Goal: Task Accomplishment & Management: Use online tool/utility

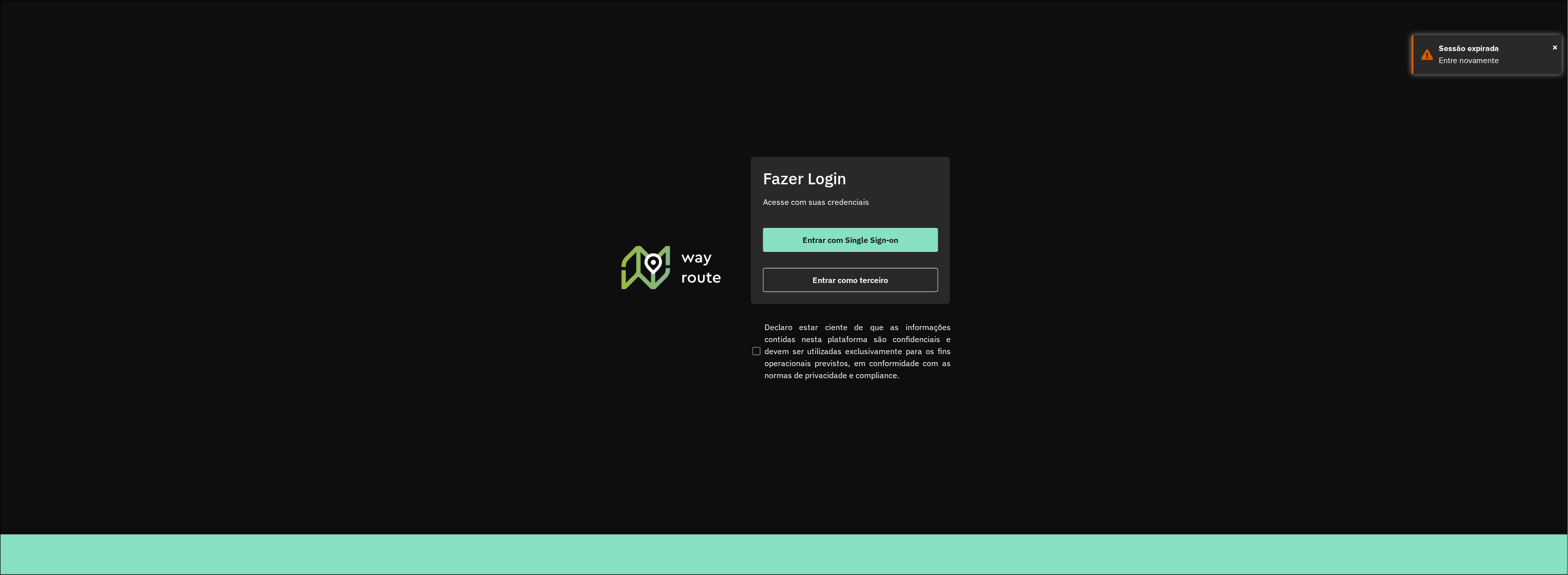
click at [843, 292] on div "Fazer Login Acesse com suas credenciais Entrar com Single Sign-on Entrar como t…" at bounding box center [851, 230] width 200 height 148
click at [831, 286] on button "Entrar como terceiro" at bounding box center [850, 280] width 175 height 24
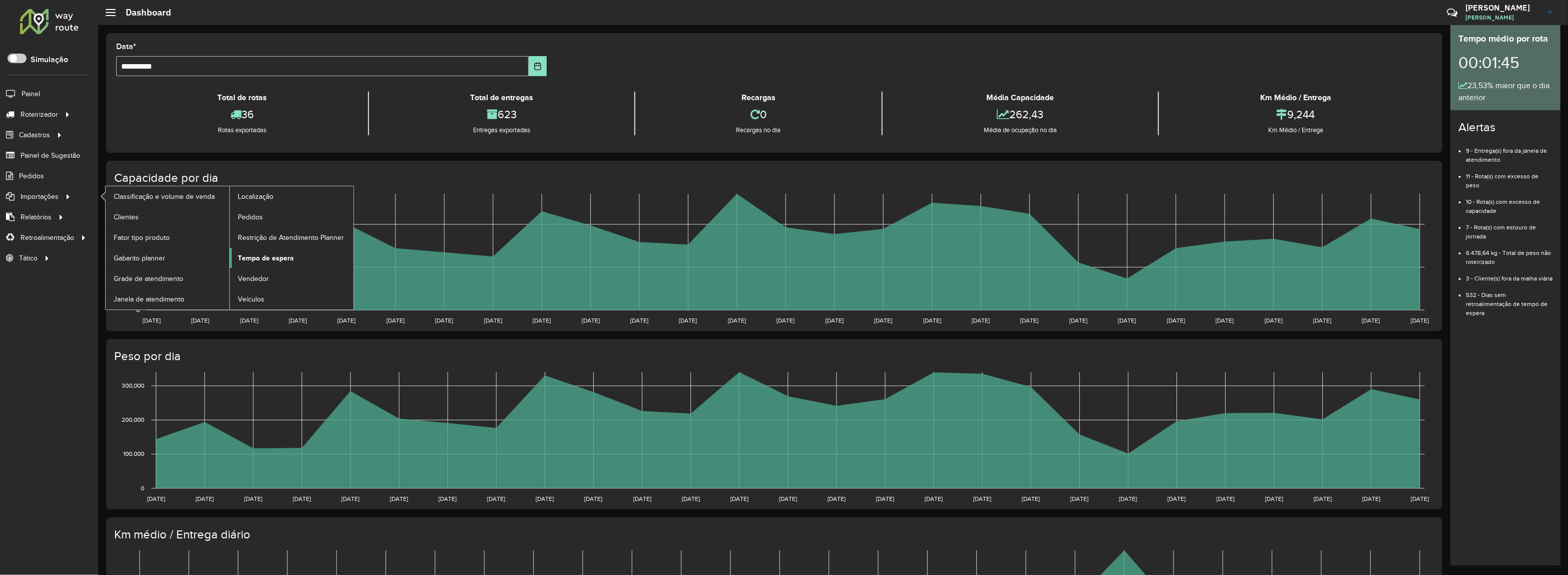
click at [262, 253] on link "Tempo de espera" at bounding box center [291, 258] width 123 height 20
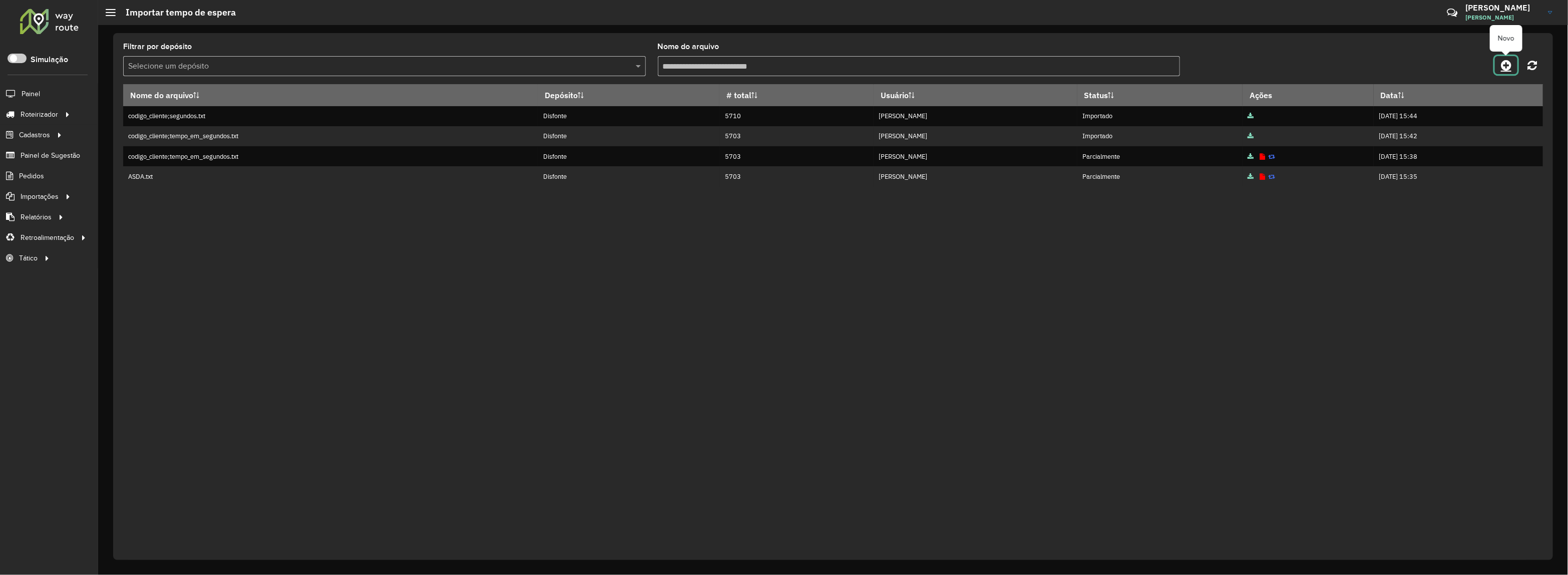
click at [1503, 63] on icon at bounding box center [1506, 65] width 11 height 12
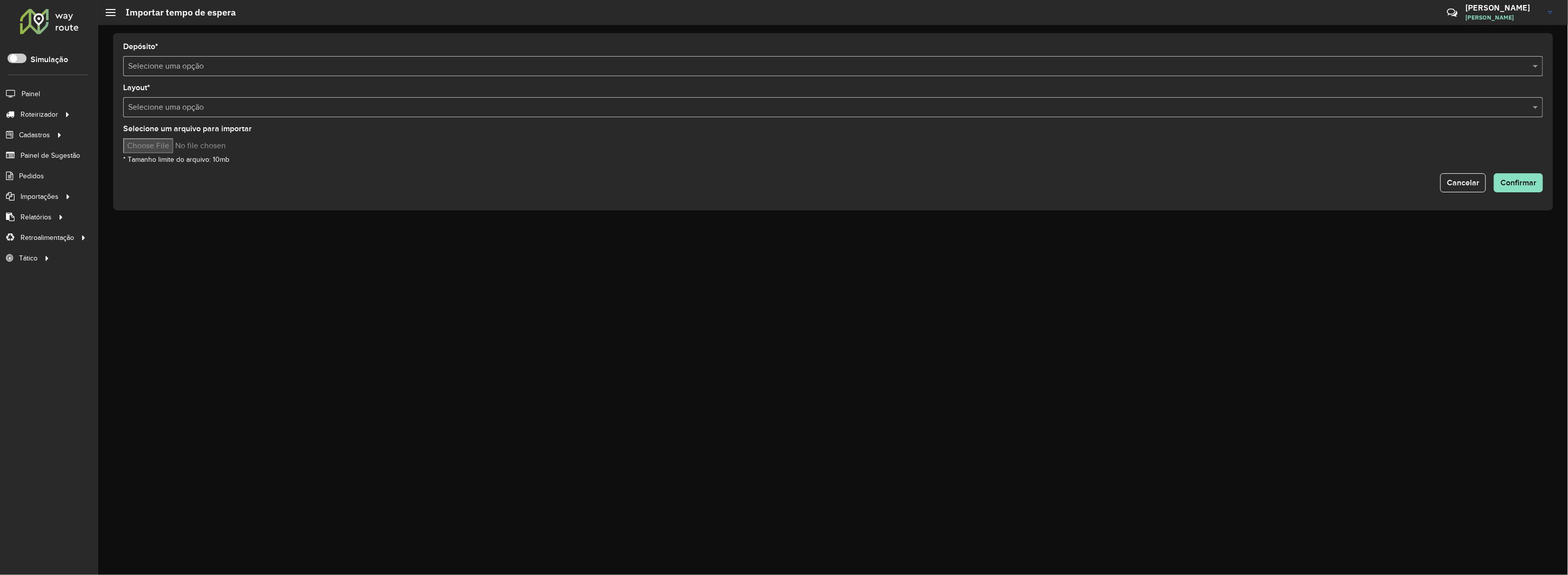
click at [147, 145] on input "Selecione um arquivo para importar" at bounding box center [208, 145] width 170 height 15
type input "**********"
click at [1516, 181] on span "Confirmar" at bounding box center [1518, 182] width 36 height 9
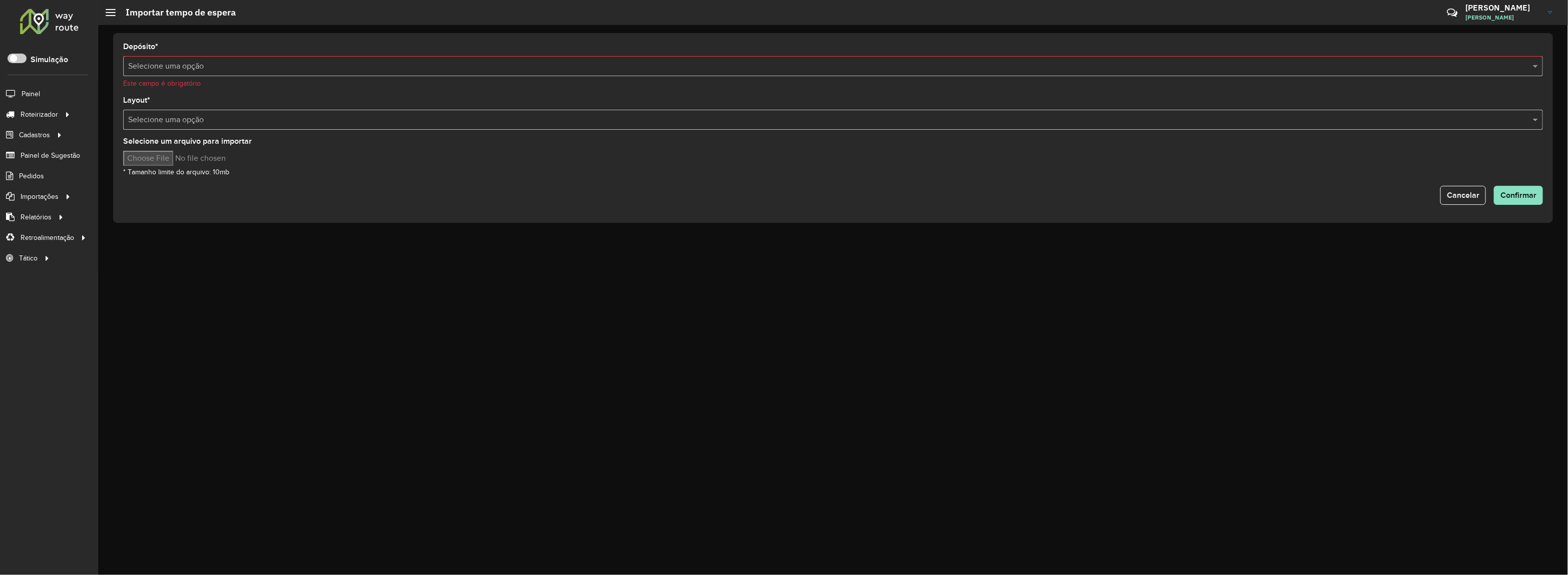
drag, startPoint x: 399, startPoint y: 81, endPoint x: 335, endPoint y: 85, distance: 64.1
click at [398, 81] on div "Este campo é obrigatório" at bounding box center [833, 83] width 1419 height 11
click at [217, 65] on input "text" at bounding box center [823, 67] width 1389 height 12
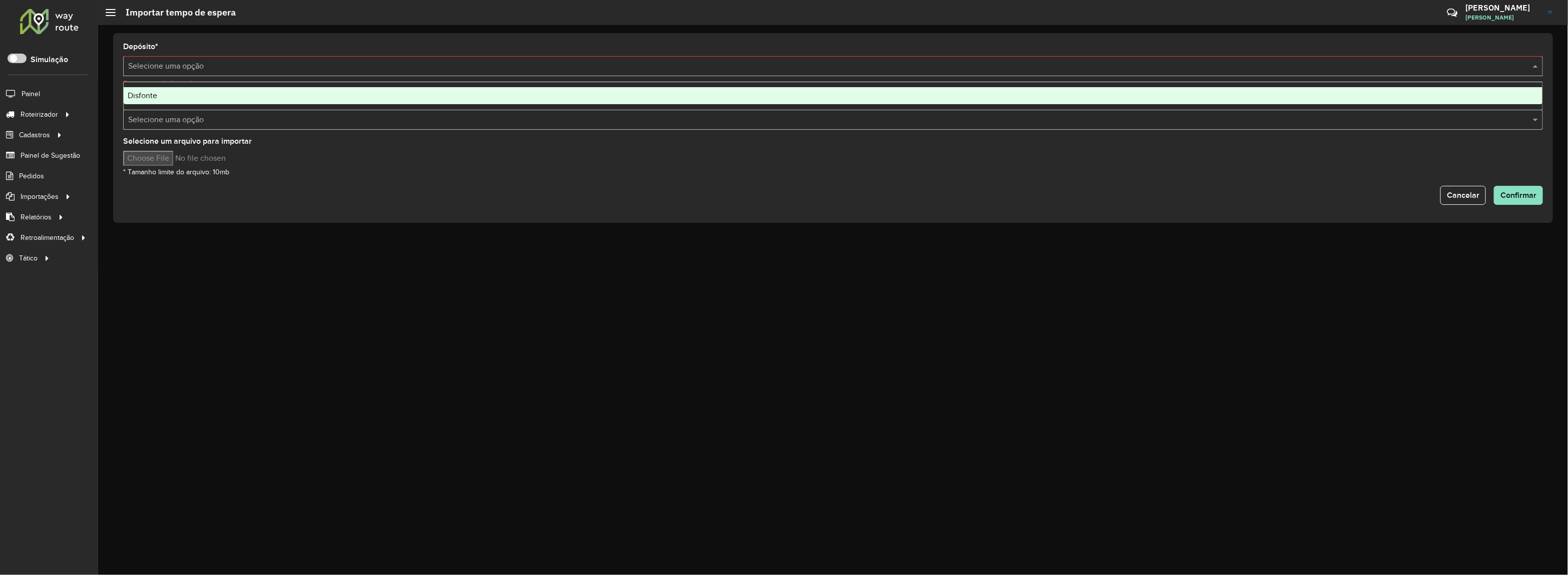
click at [200, 103] on div "Disfonte" at bounding box center [833, 96] width 1419 height 17
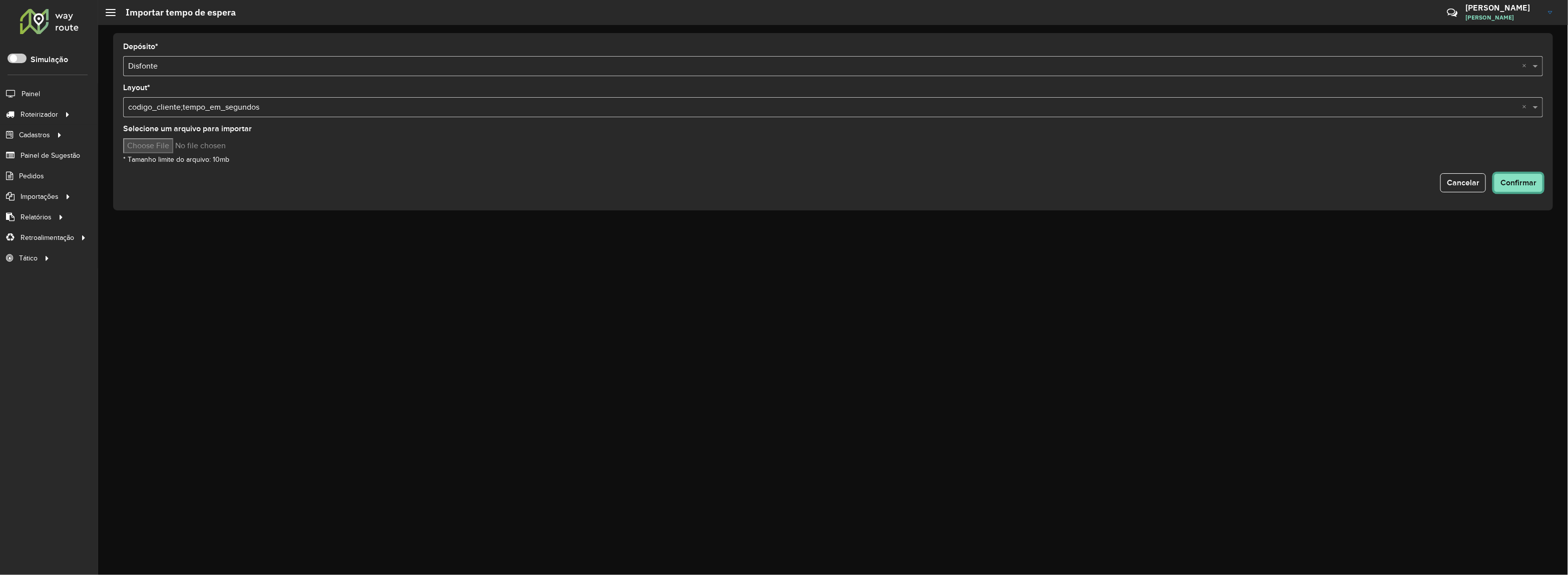
click at [1502, 189] on button "Confirmar" at bounding box center [1519, 183] width 49 height 19
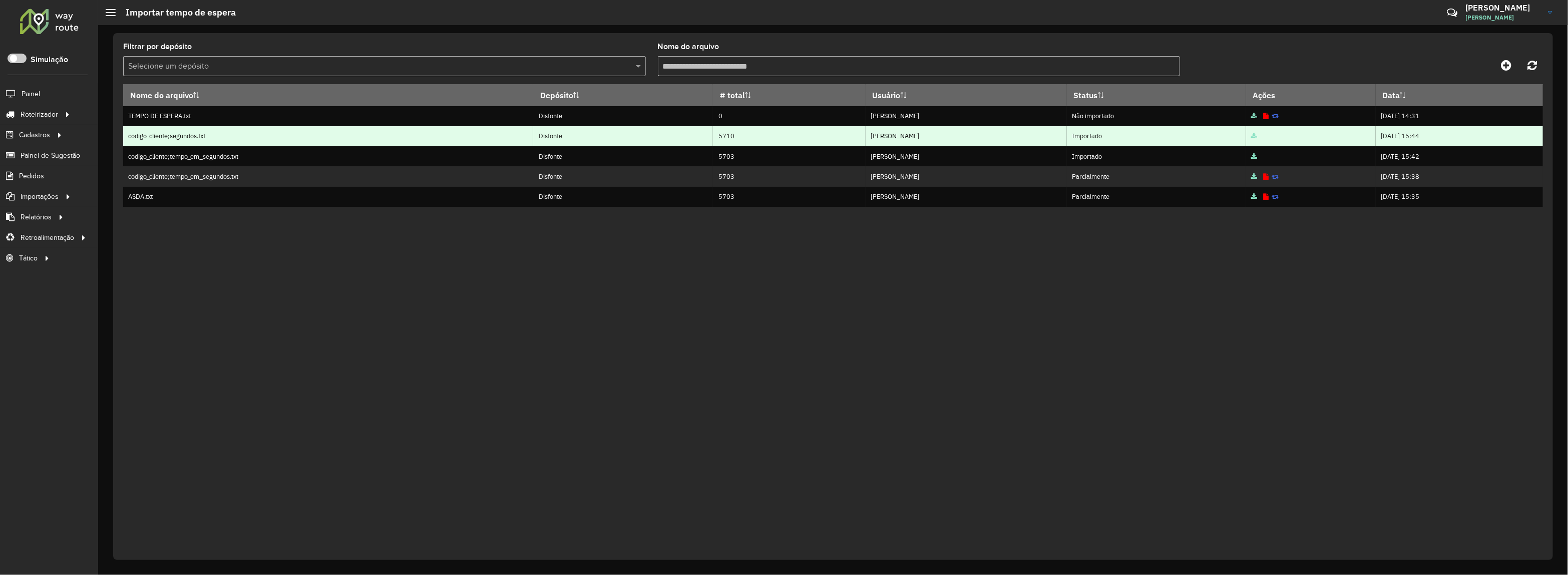
drag, startPoint x: 214, startPoint y: 139, endPoint x: 127, endPoint y: 140, distance: 87.0
click at [127, 140] on td "codigo_cliente;segundos.txt" at bounding box center [328, 136] width 410 height 20
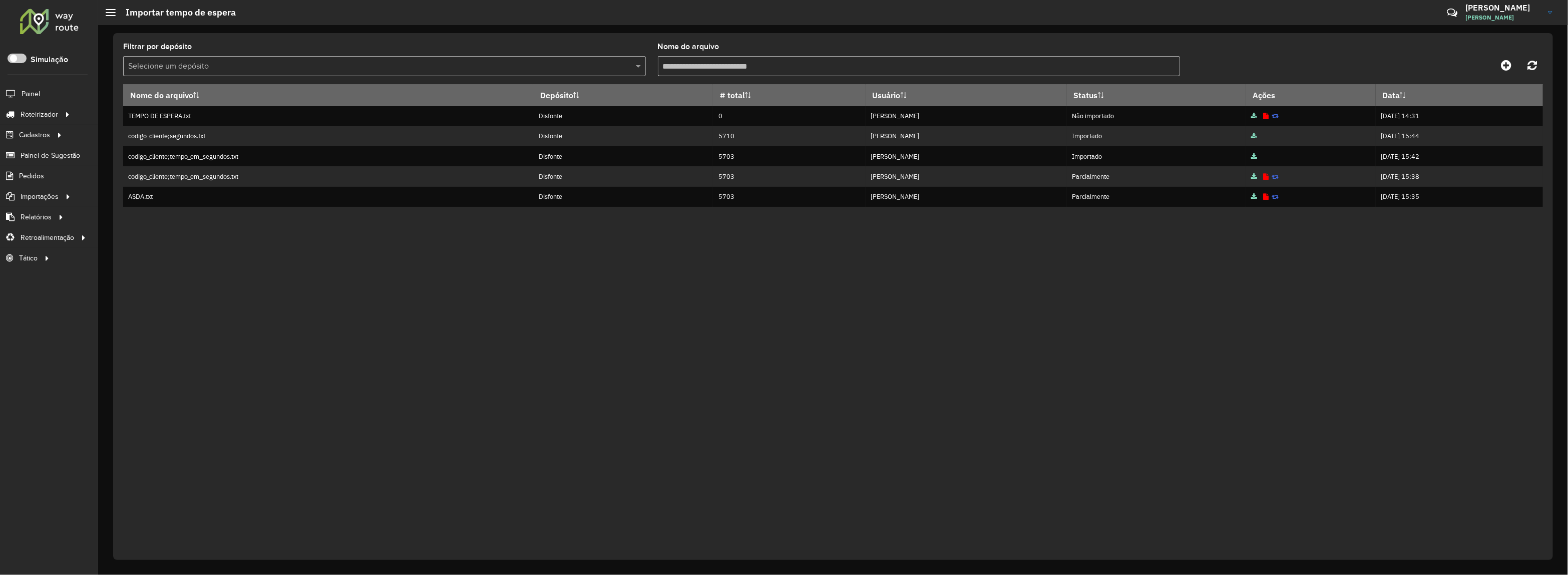
copy td "codigo_cliente;segundos.txt"
click at [459, 321] on div "Nome do arquivo Depósito # total Usuário Status Ações Data TEMPO DE ESPERA.txt …" at bounding box center [833, 316] width 1419 height 463
click at [1500, 63] on link at bounding box center [1506, 65] width 23 height 18
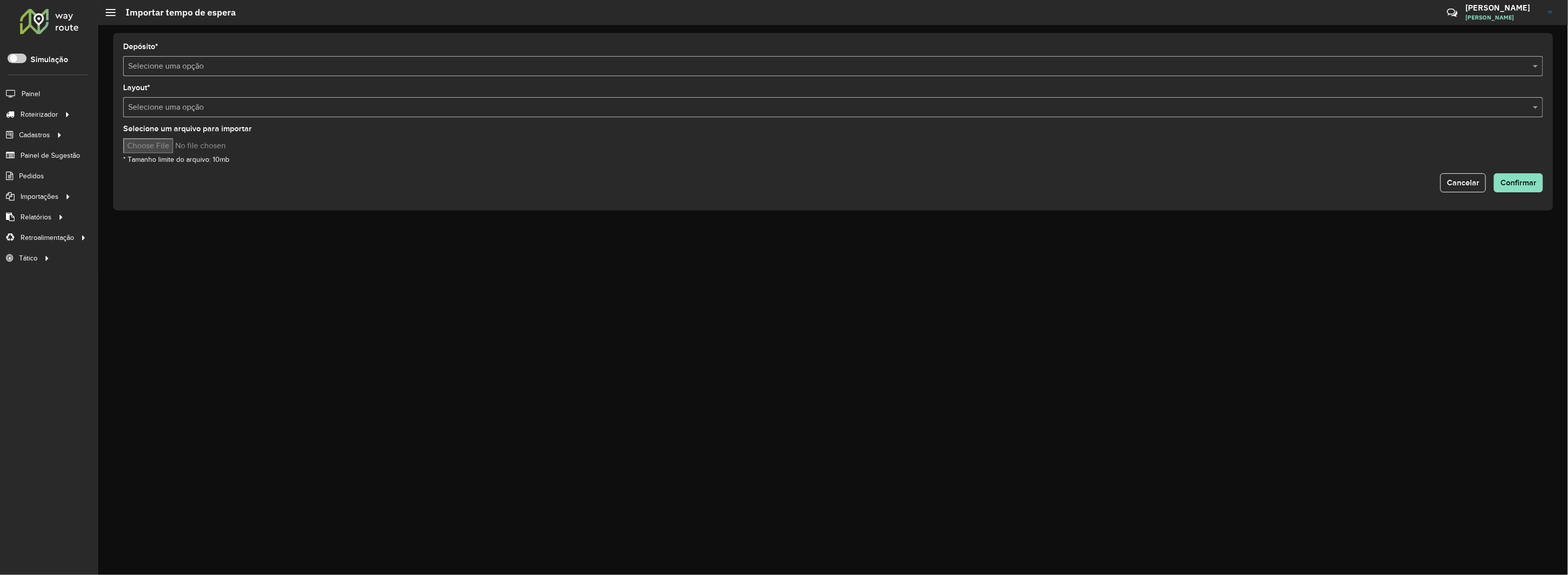
drag, startPoint x: 233, startPoint y: 78, endPoint x: 209, endPoint y: 106, distance: 36.9
click at [231, 78] on form "Depósito * Selecione uma opção Layout * Selecione uma opção Selecione um arquiv…" at bounding box center [833, 118] width 1419 height 149
click at [189, 67] on input "text" at bounding box center [823, 67] width 1389 height 12
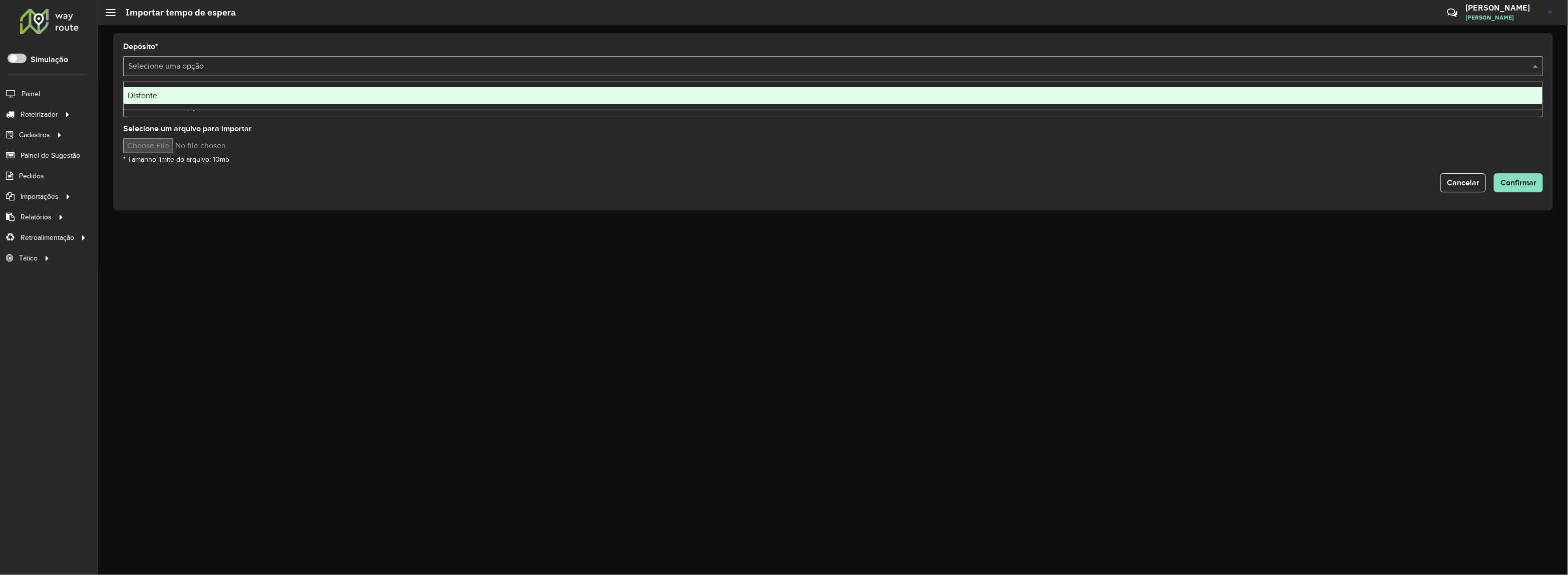
drag, startPoint x: 172, startPoint y: 90, endPoint x: 169, endPoint y: 118, distance: 28.2
click at [171, 91] on div "Disfonte" at bounding box center [833, 96] width 1419 height 17
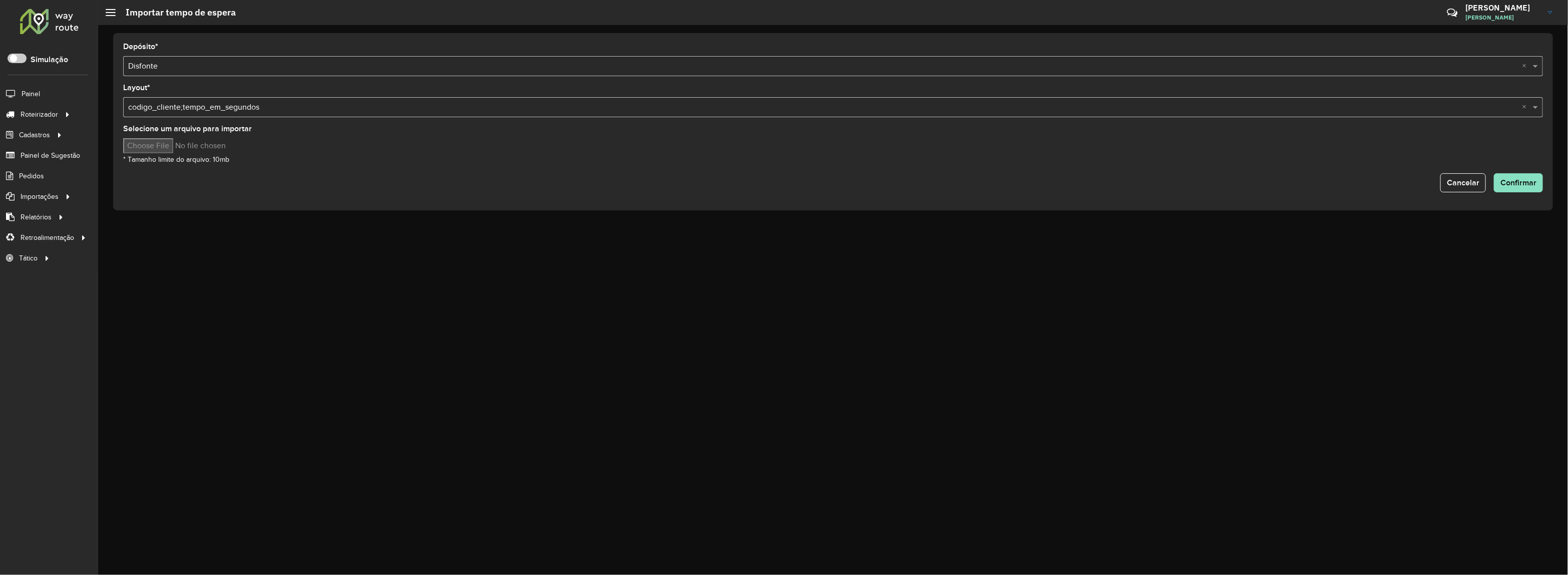
click at [153, 149] on input "Selecione um arquivo para importar" at bounding box center [208, 145] width 170 height 15
type input "**********"
click at [1505, 187] on span "Confirmar" at bounding box center [1518, 182] width 36 height 9
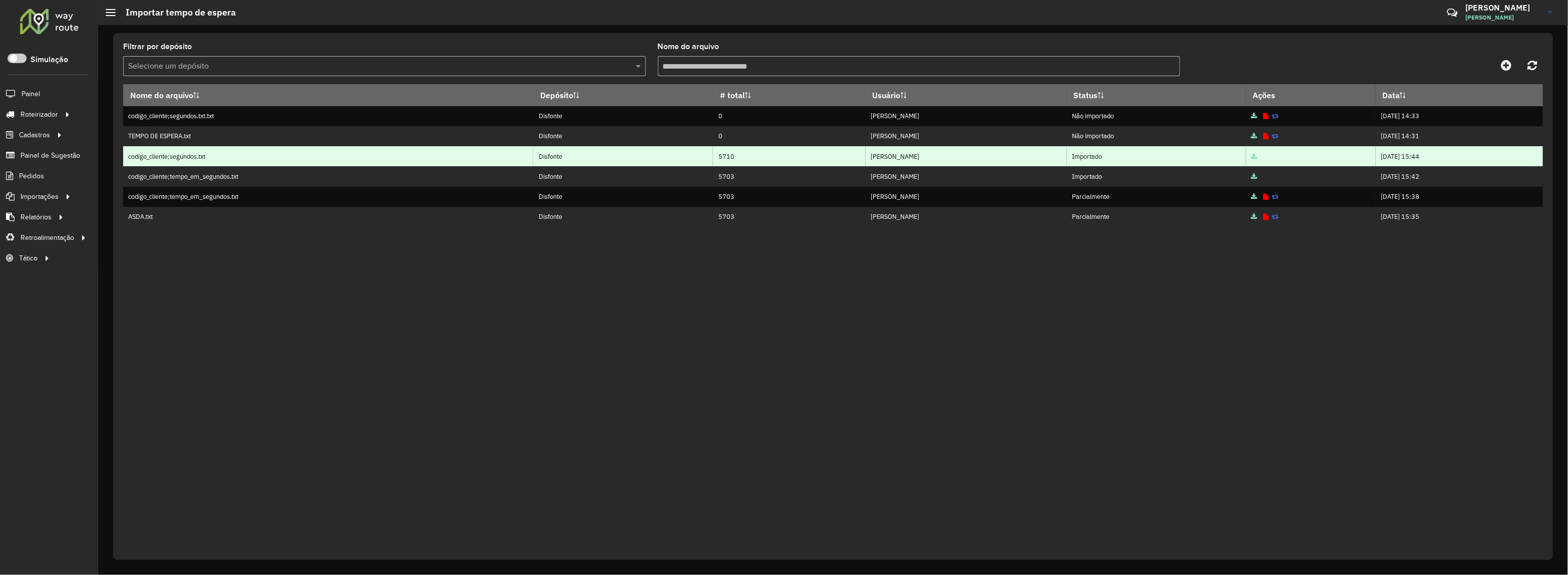
click at [1251, 156] on icon at bounding box center [1253, 157] width 6 height 7
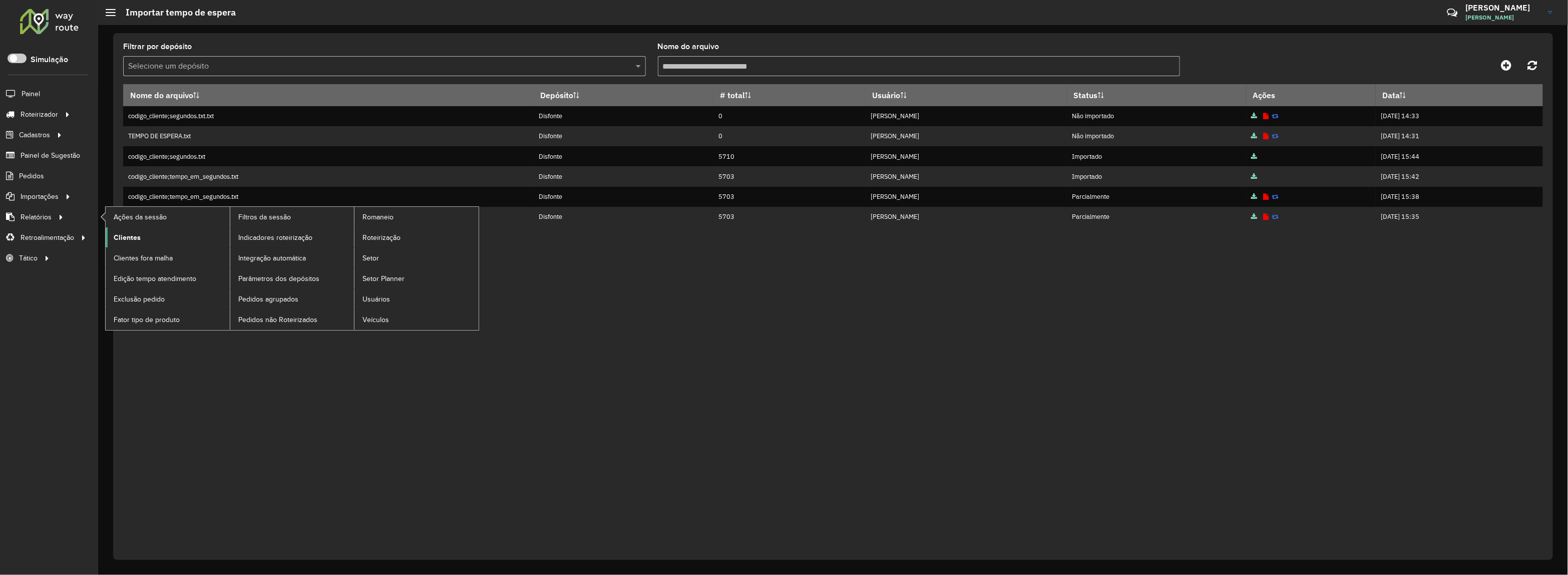
click at [138, 243] on span "Clientes" at bounding box center [127, 237] width 27 height 11
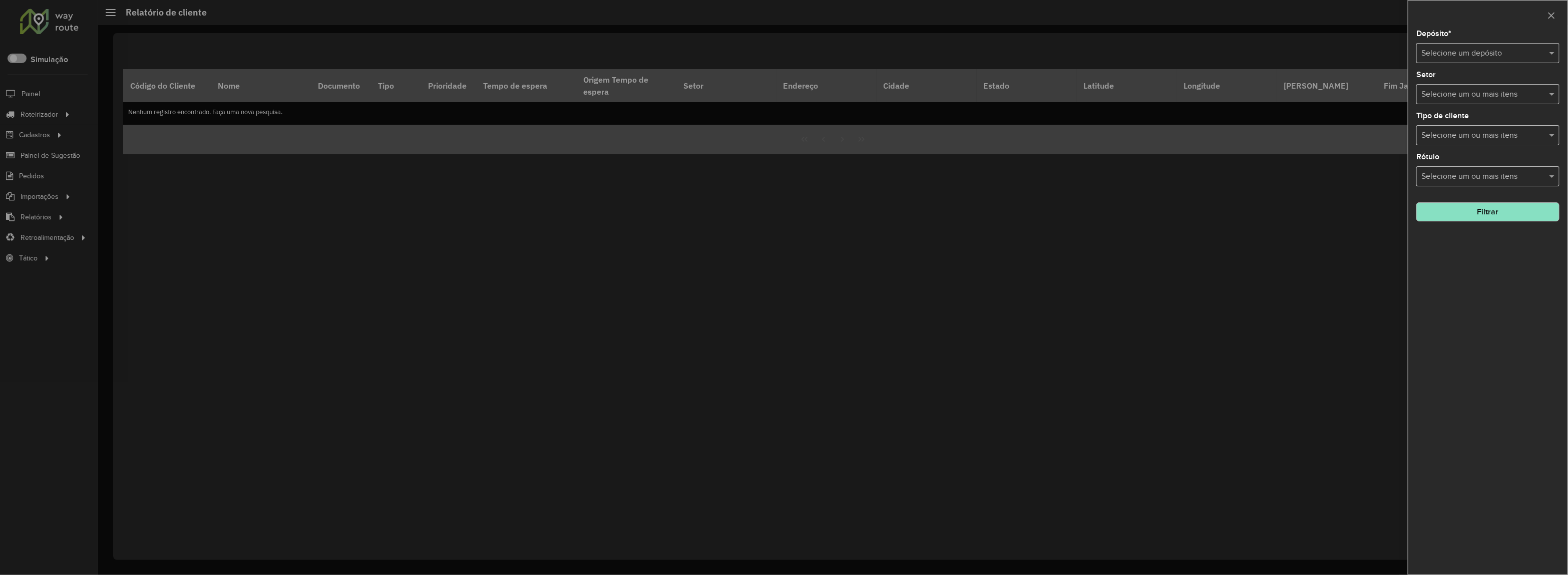
click at [1504, 63] on div "Depósito * Selecione um depósito Setor Selecione um ou mais itens Tipo de clien…" at bounding box center [1487, 302] width 159 height 544
click at [1501, 55] on input "text" at bounding box center [1478, 53] width 113 height 12
click at [1469, 77] on div "Disfonte" at bounding box center [1488, 83] width 142 height 17
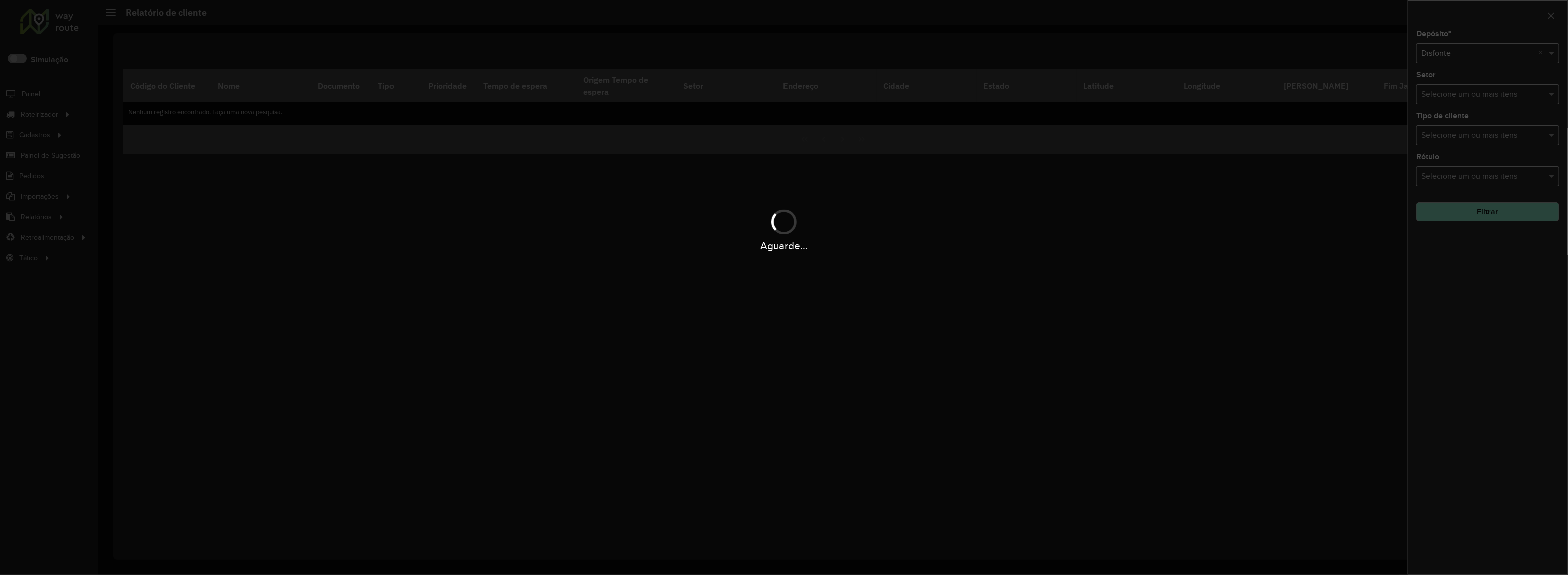
click at [1490, 262] on div "Aguarde..." at bounding box center [784, 288] width 1568 height 575
click at [1482, 216] on div "Aguarde..." at bounding box center [784, 229] width 1568 height 47
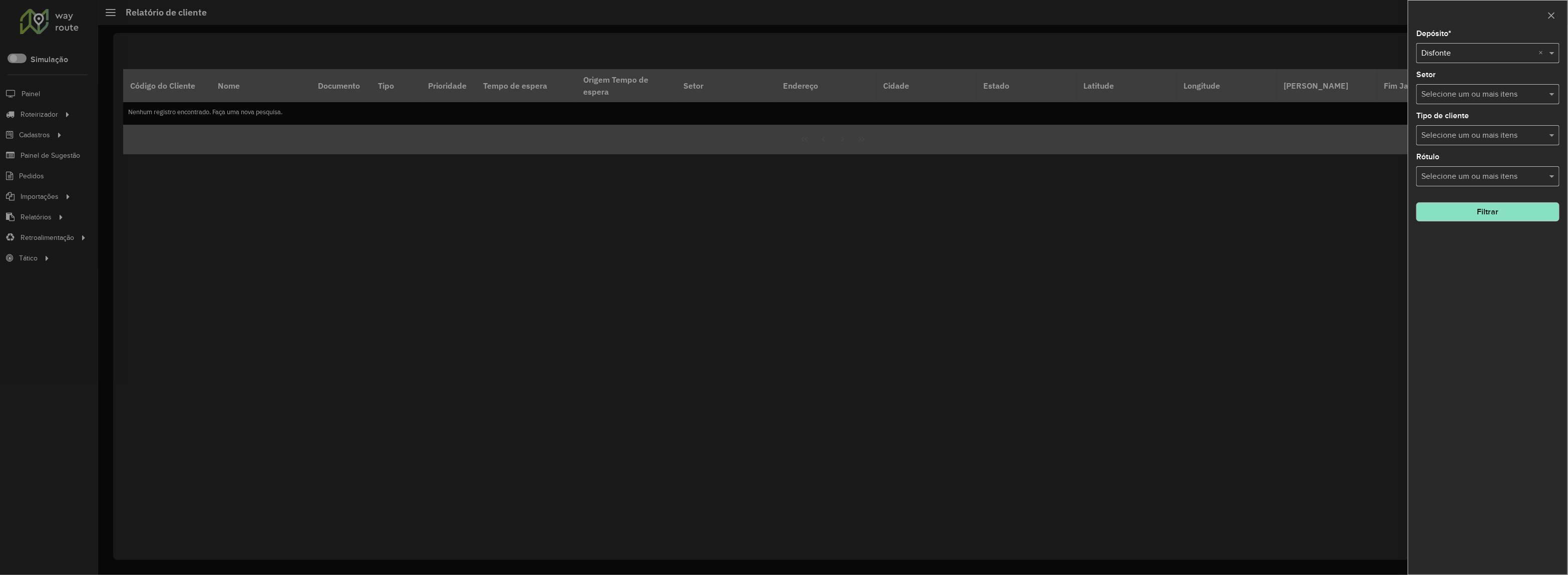
click at [1482, 216] on button "Filtrar" at bounding box center [1487, 211] width 143 height 19
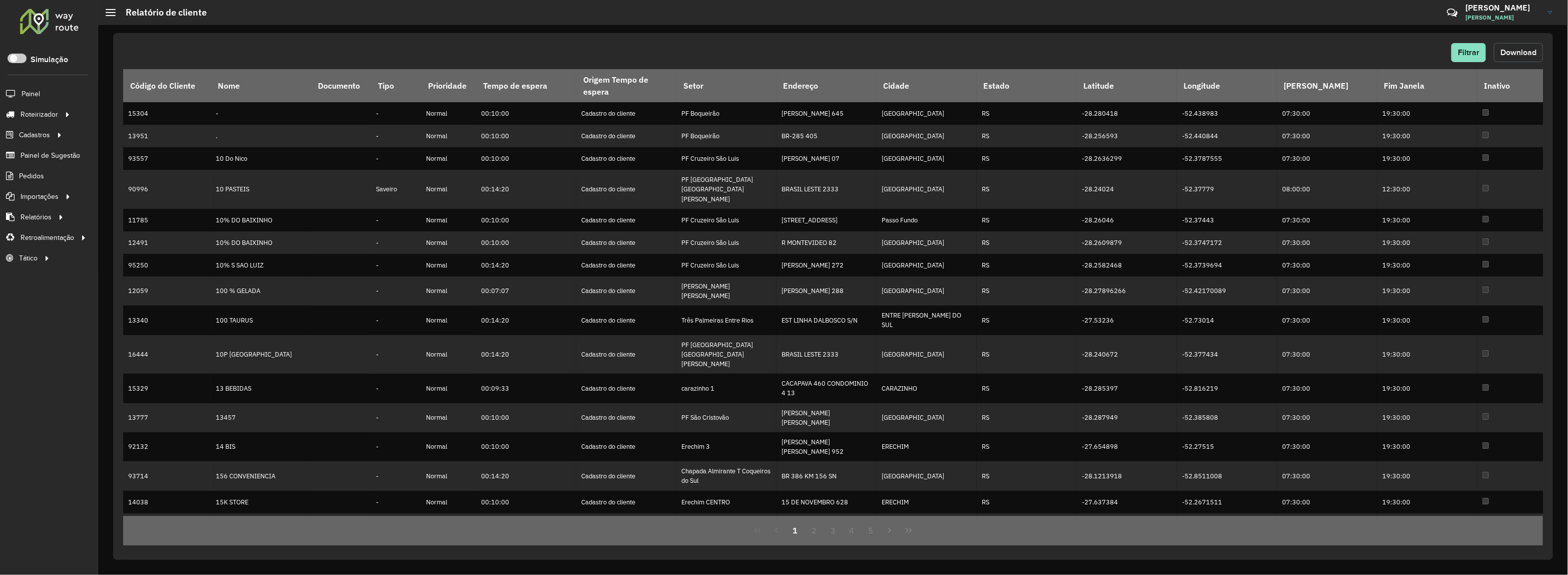
click at [1535, 55] on span "Download" at bounding box center [1518, 52] width 36 height 9
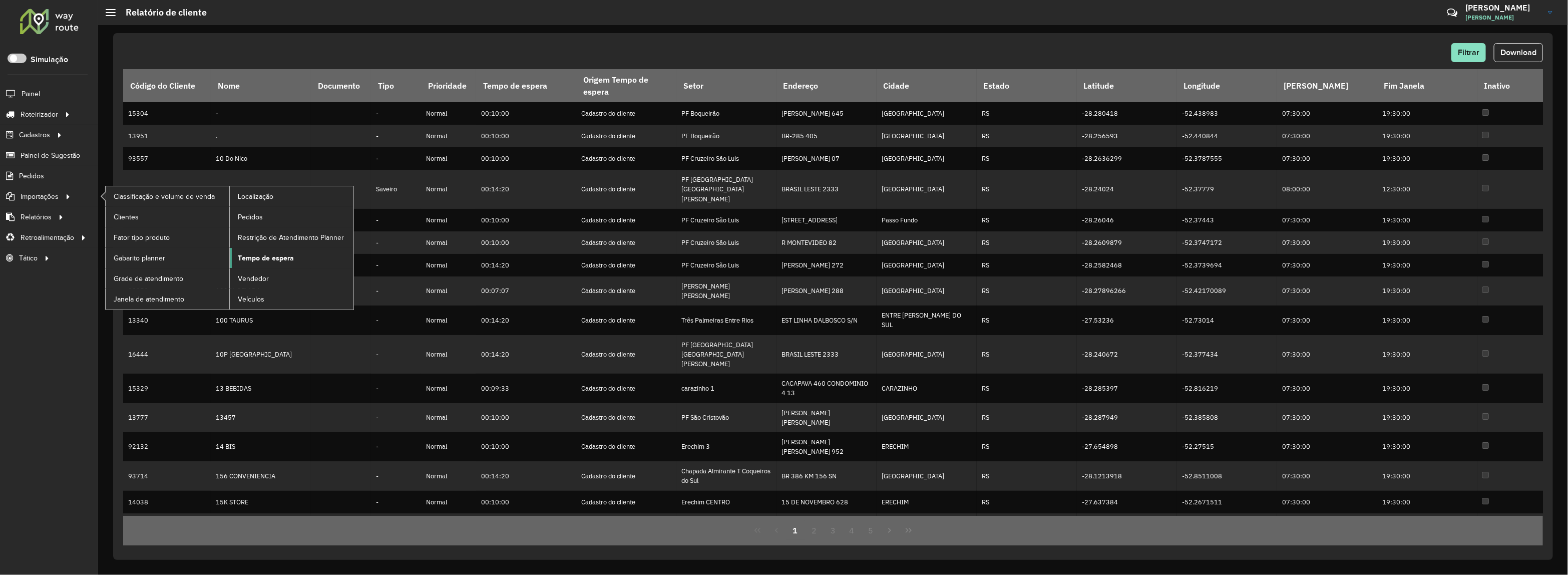
click at [269, 262] on span "Tempo de espera" at bounding box center [266, 258] width 56 height 11
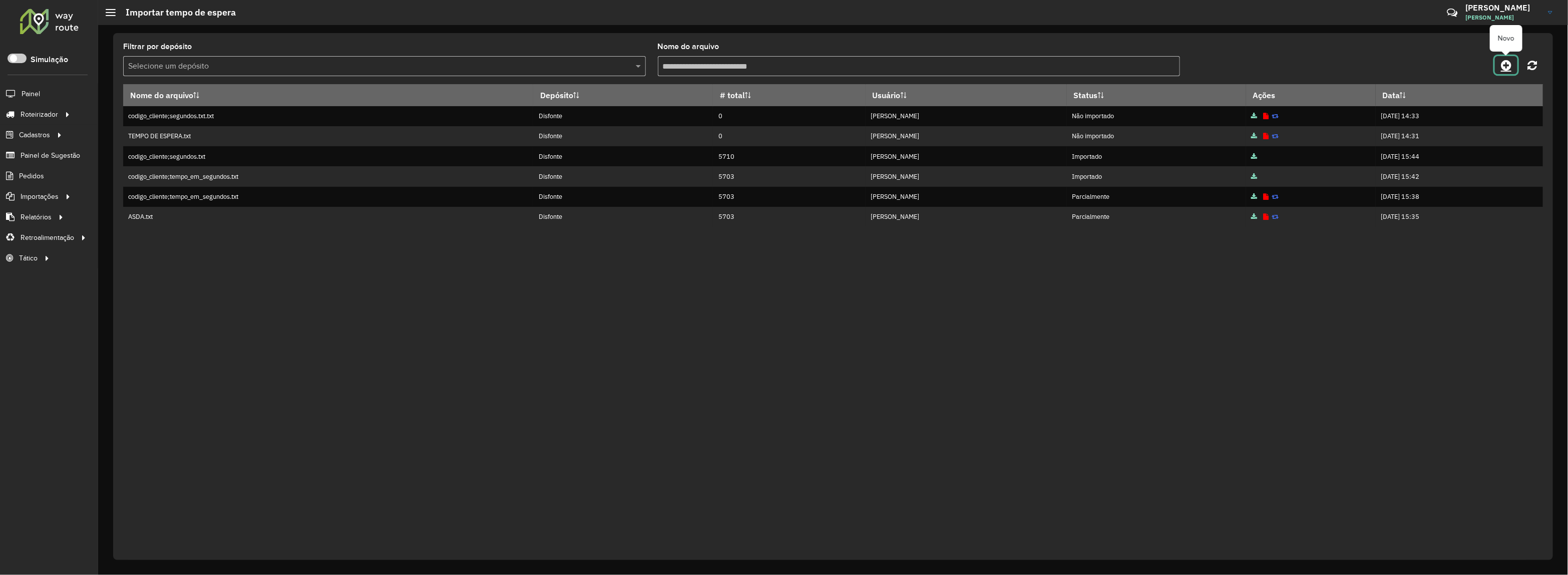
click at [1505, 67] on icon at bounding box center [1506, 65] width 11 height 12
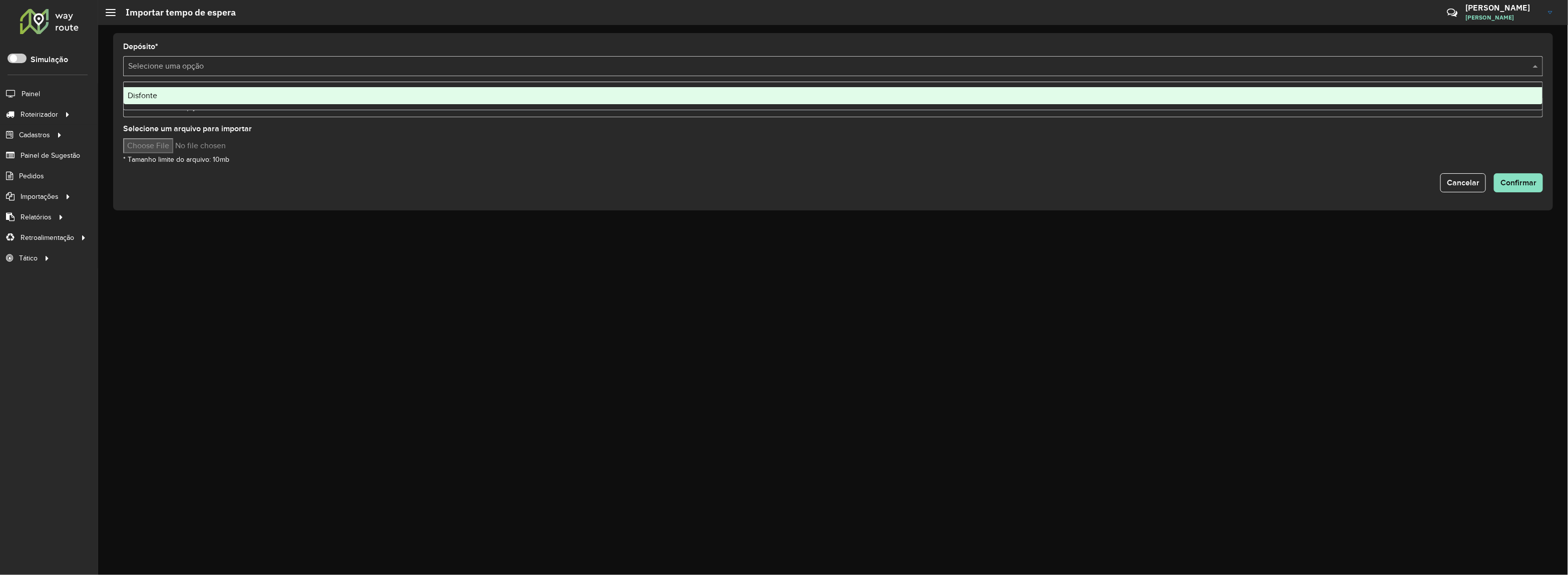
click at [189, 71] on input "text" at bounding box center [823, 67] width 1389 height 12
click at [185, 90] on div "Disfonte" at bounding box center [833, 96] width 1419 height 17
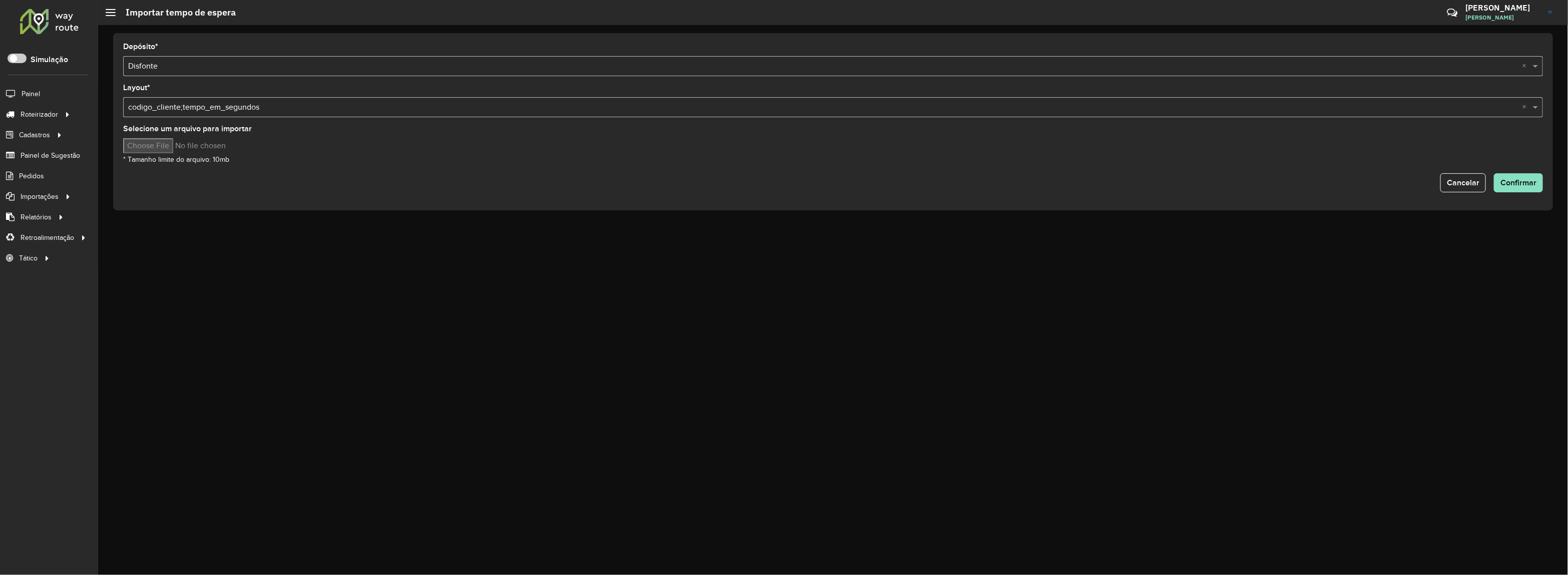
click at [171, 145] on input "Selecione um arquivo para importar" at bounding box center [208, 145] width 170 height 15
click at [168, 149] on input "Selecione um arquivo para importar" at bounding box center [208, 145] width 170 height 15
type input "**********"
click at [1517, 186] on span "Confirmar" at bounding box center [1518, 182] width 36 height 9
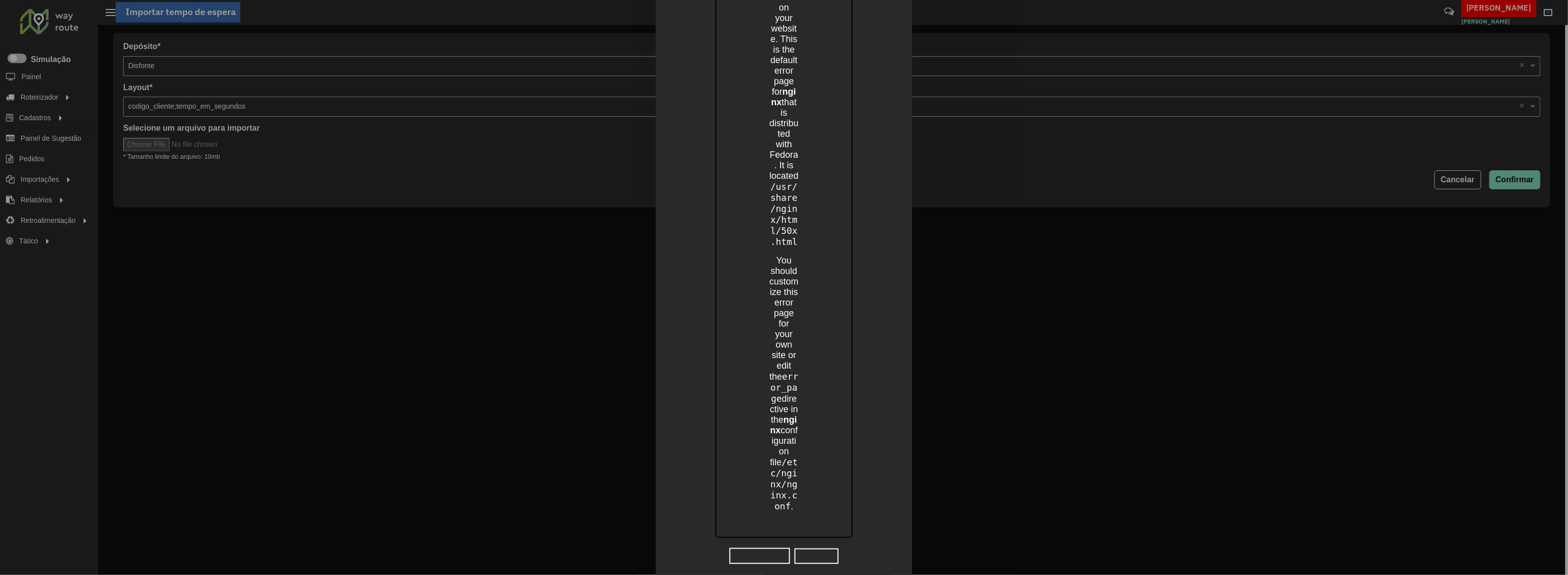
scroll to position [398, 0]
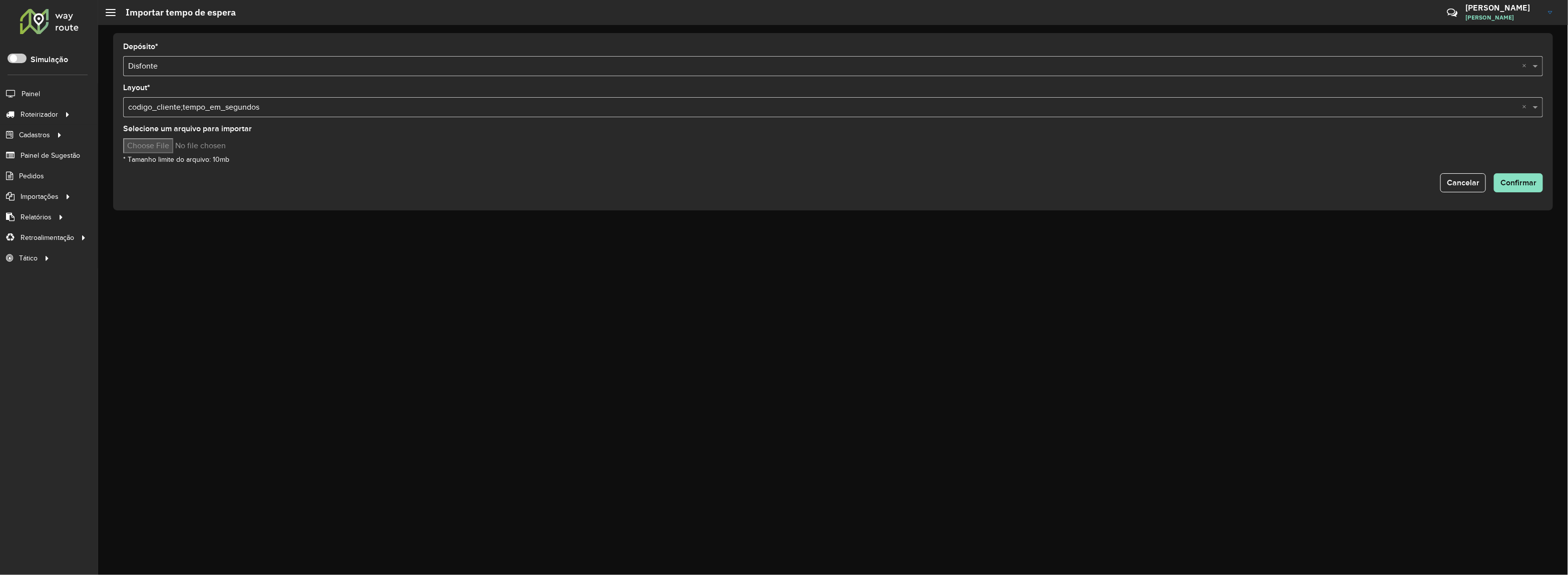
click at [135, 149] on input "Selecione um arquivo para importar" at bounding box center [208, 145] width 170 height 15
click at [237, 106] on input "text" at bounding box center [823, 107] width 1389 height 12
click at [179, 147] on input "Selecione um arquivo para importar" at bounding box center [208, 145] width 170 height 15
click at [138, 149] on input "Selecione um arquivo para importar" at bounding box center [208, 145] width 170 height 15
type input "**********"
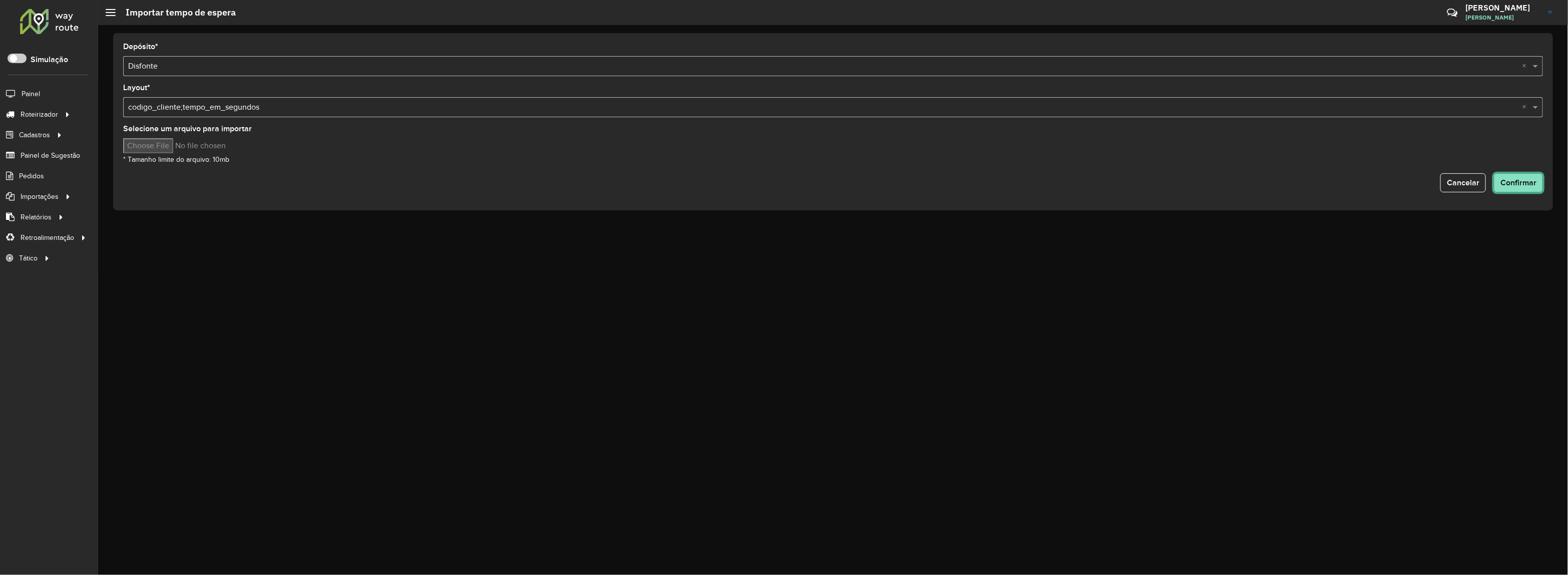
click at [1507, 188] on button "Confirmar" at bounding box center [1519, 183] width 49 height 19
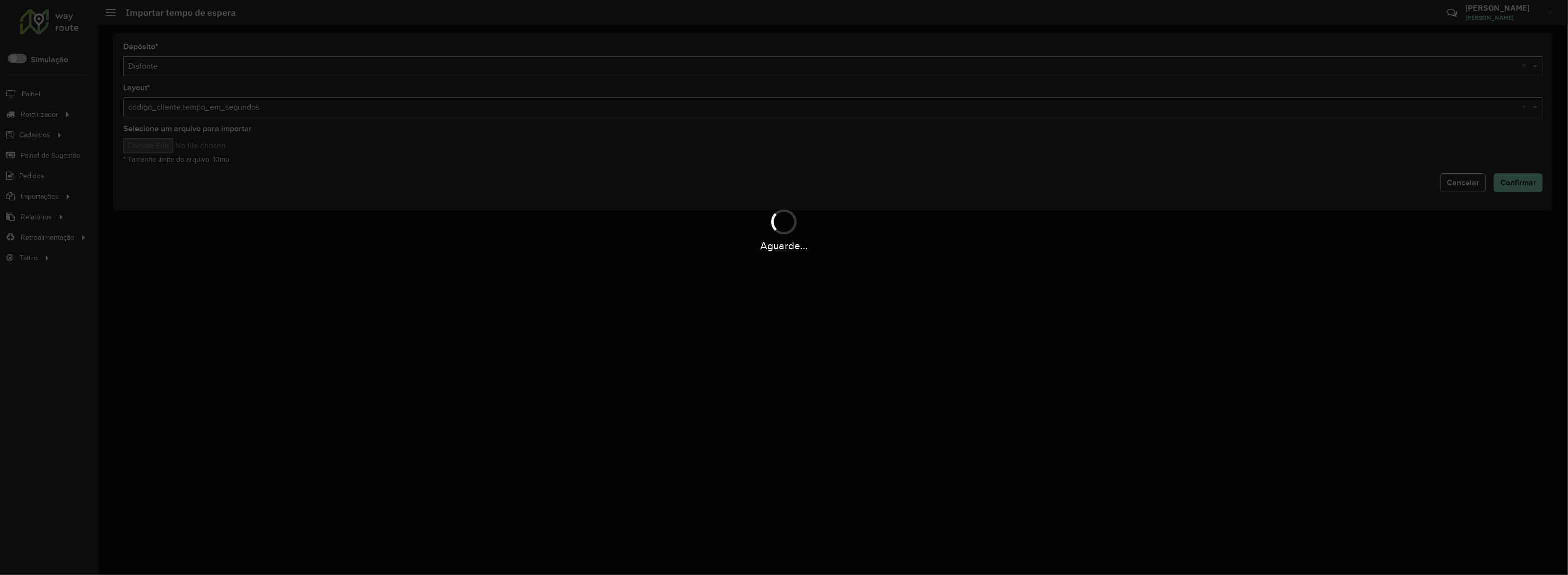
click at [911, 266] on div "Aguarde..." at bounding box center [784, 288] width 1568 height 575
click at [993, 255] on div "Aguarde..." at bounding box center [784, 288] width 1568 height 575
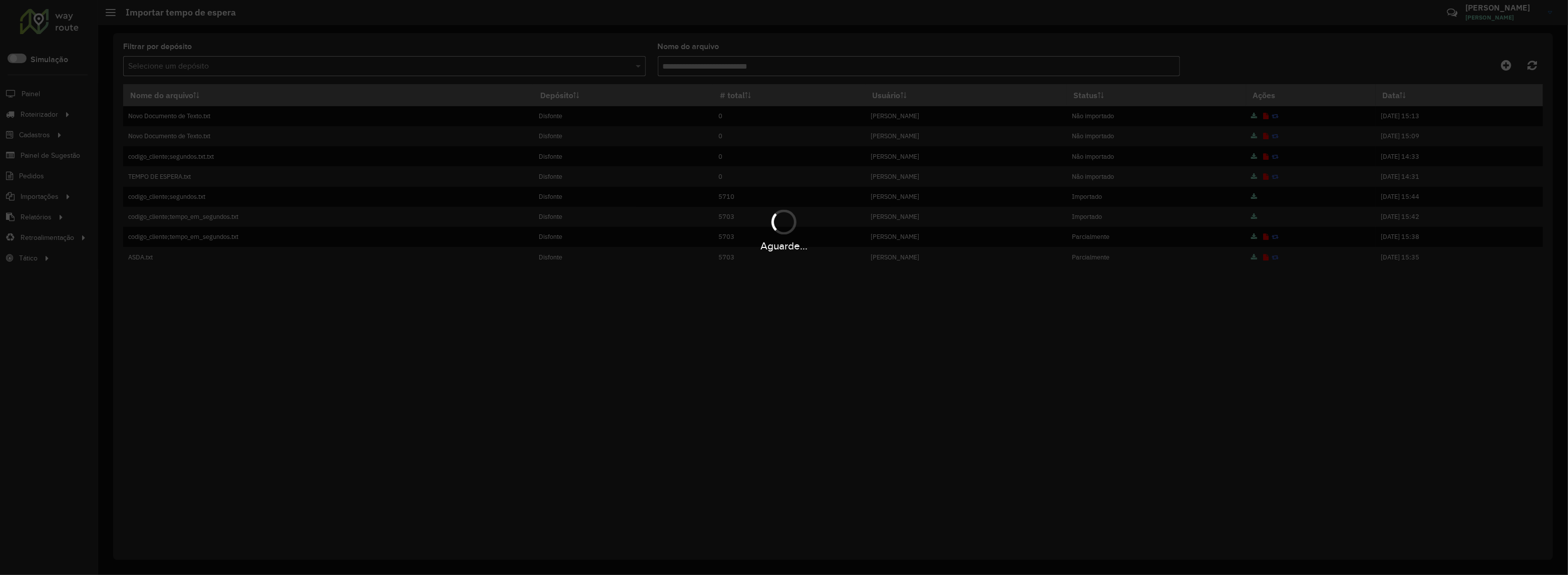
click at [1004, 311] on div "Aguarde..." at bounding box center [784, 288] width 1568 height 575
click at [575, 388] on div "Aguarde..." at bounding box center [784, 288] width 1568 height 575
click at [200, 206] on div "Aguarde..." at bounding box center [784, 229] width 1568 height 47
click at [749, 304] on div "Aguarde..." at bounding box center [784, 288] width 1568 height 575
click at [736, 311] on div "Aguarde..." at bounding box center [784, 288] width 1568 height 575
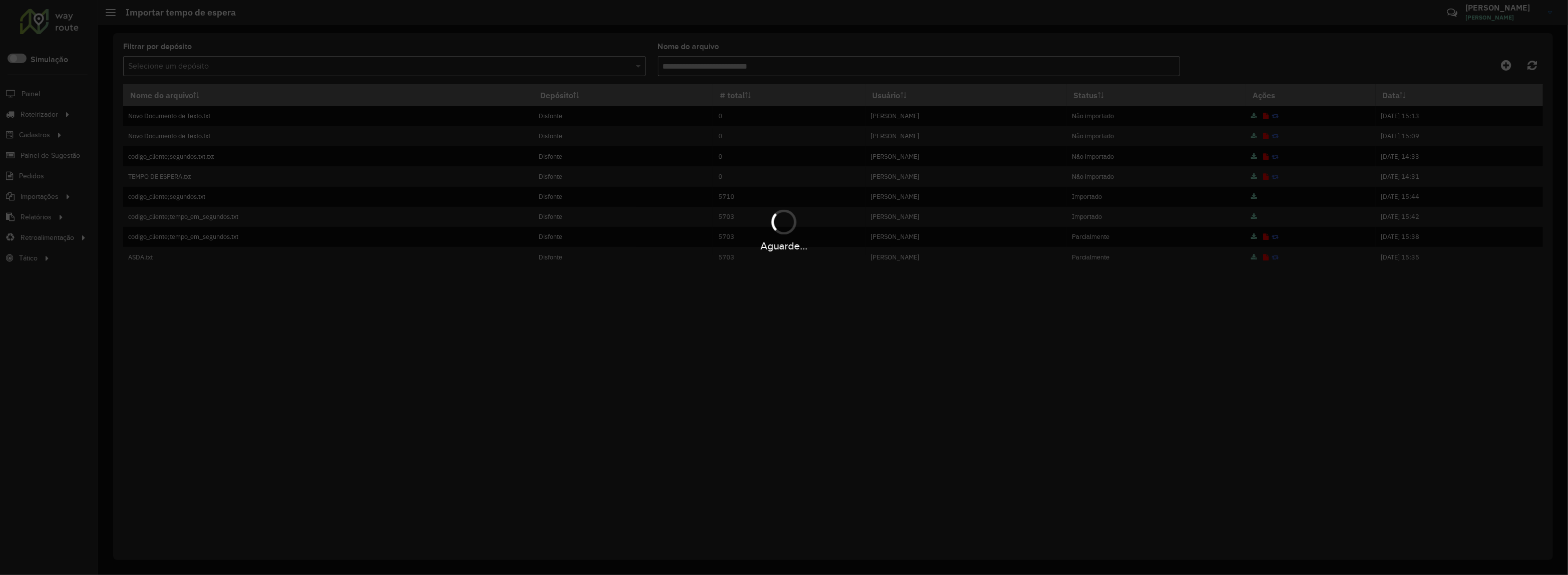
click at [794, 247] on div "Aguarde..." at bounding box center [784, 245] width 1568 height 15
drag, startPoint x: 794, startPoint y: 247, endPoint x: 752, endPoint y: 189, distance: 71.6
click at [793, 247] on div "Aguarde..." at bounding box center [784, 245] width 1568 height 15
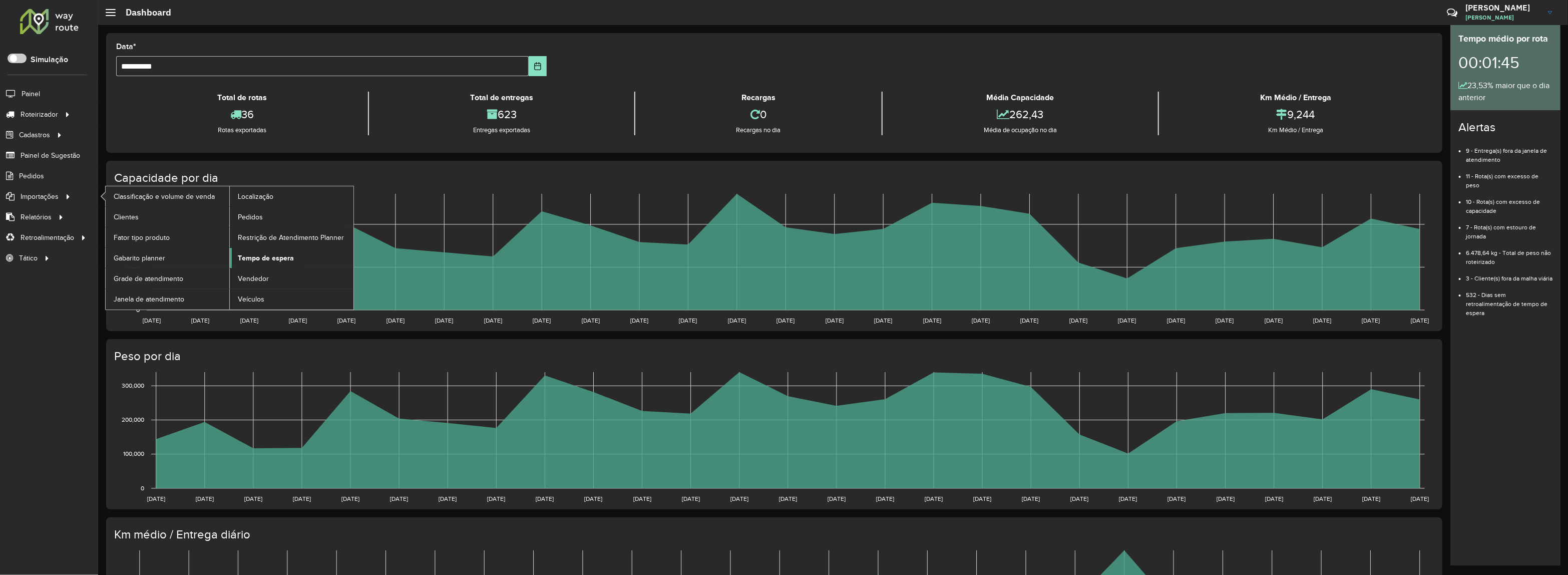
click at [289, 261] on span "Tempo de espera" at bounding box center [266, 258] width 56 height 11
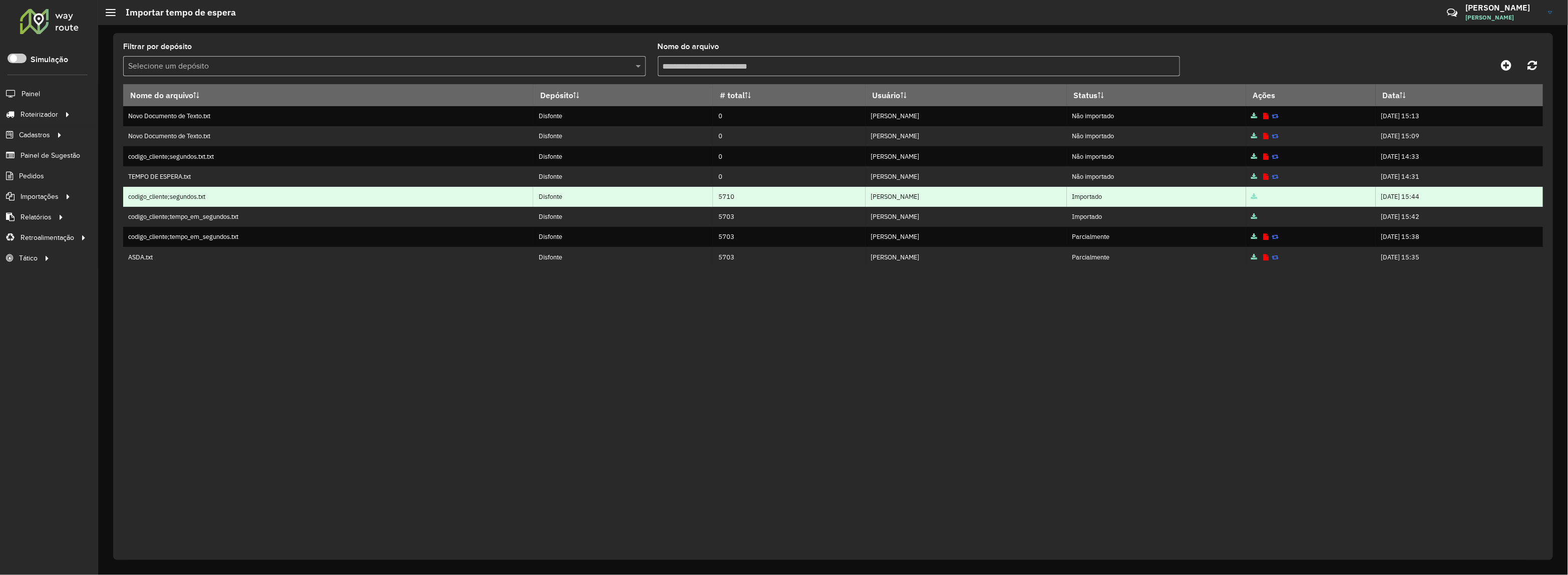
click at [1251, 198] on icon at bounding box center [1253, 197] width 6 height 7
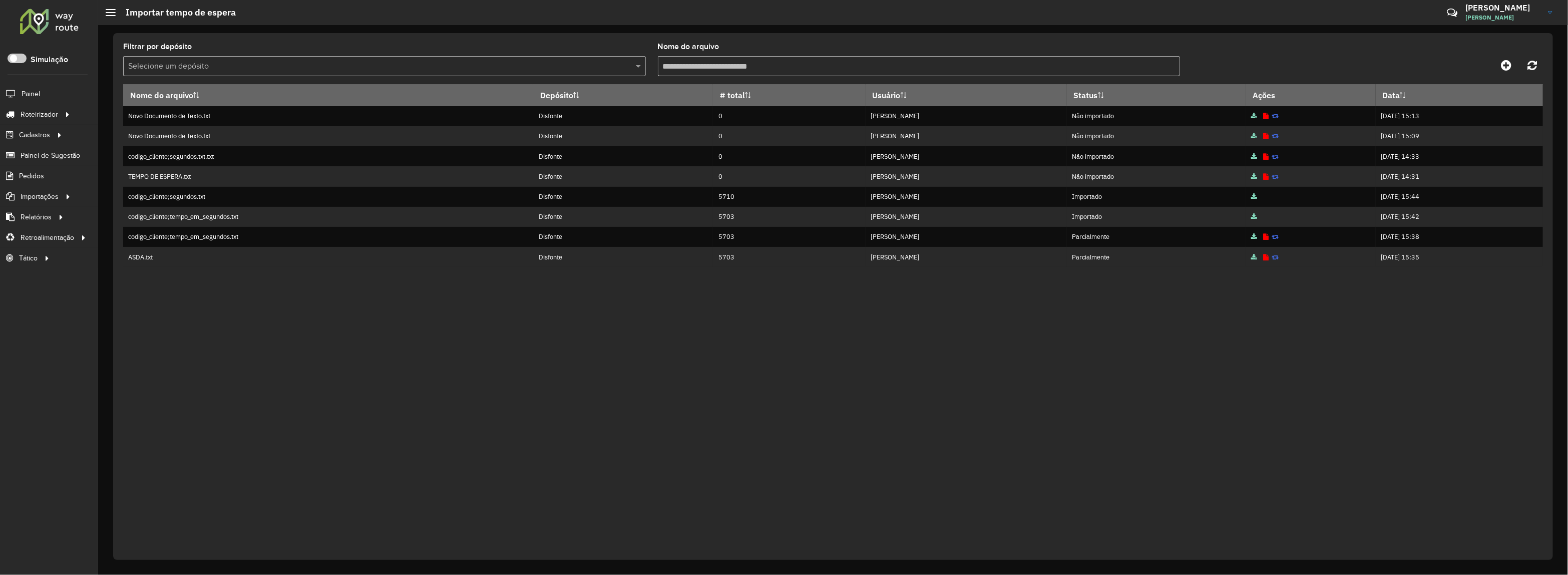
click at [491, 340] on div "Nome do arquivo Depósito # total Usuário Status Ações Data Novo Documento de Te…" at bounding box center [833, 316] width 1419 height 463
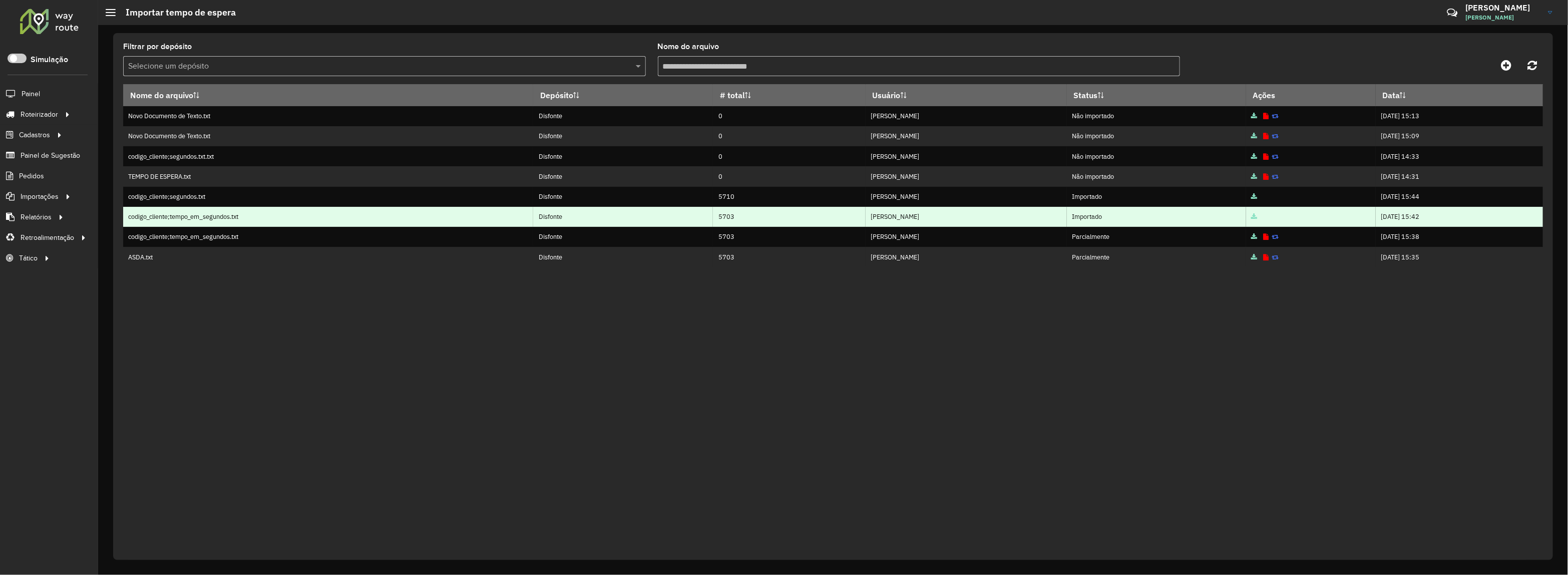
click at [1251, 216] on icon at bounding box center [1253, 217] width 6 height 7
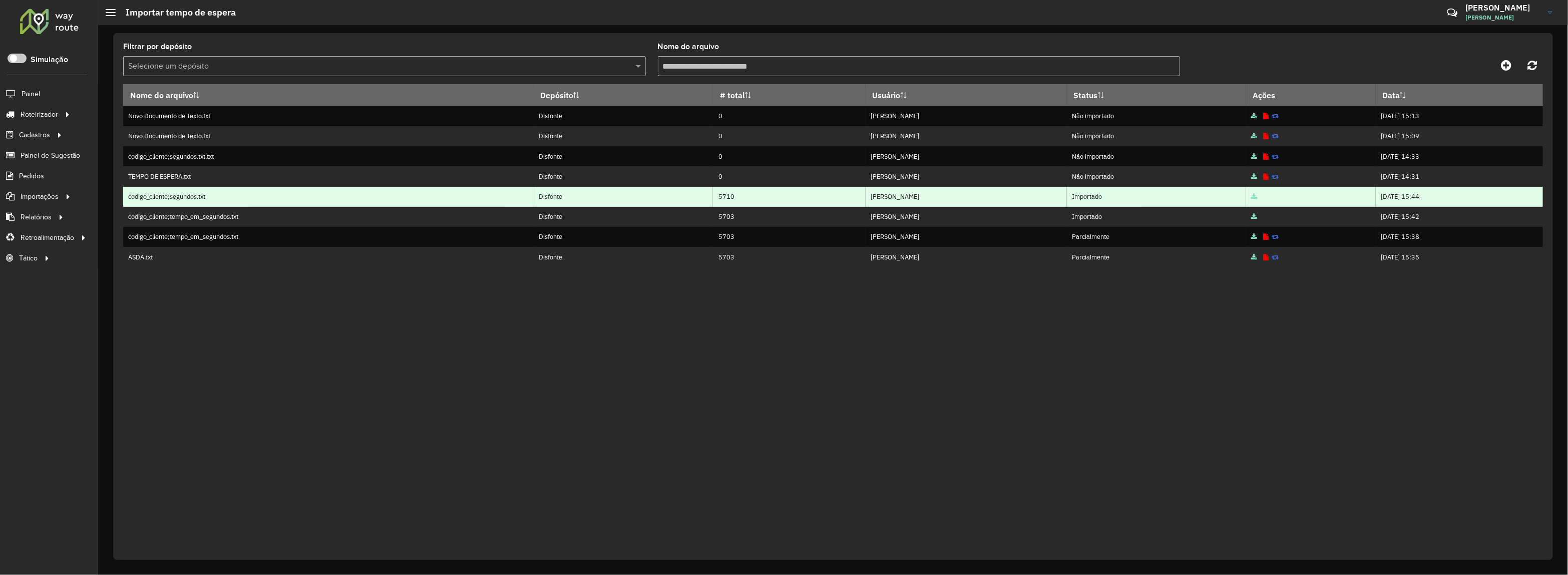
click at [1251, 199] on icon at bounding box center [1253, 197] width 6 height 7
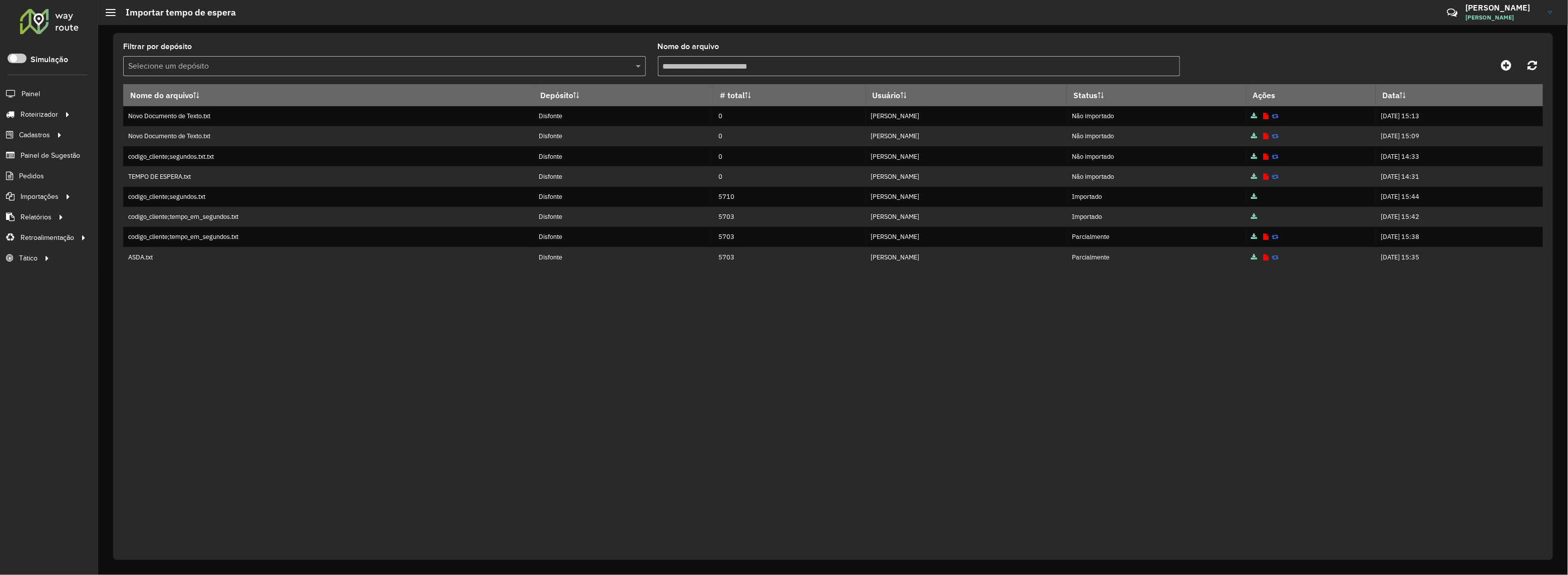
click at [1221, 376] on div "Nome do arquivo Depósito # total Usuário Status Ações Data Novo Documento de Te…" at bounding box center [833, 316] width 1419 height 463
click at [1507, 61] on icon at bounding box center [1506, 65] width 11 height 12
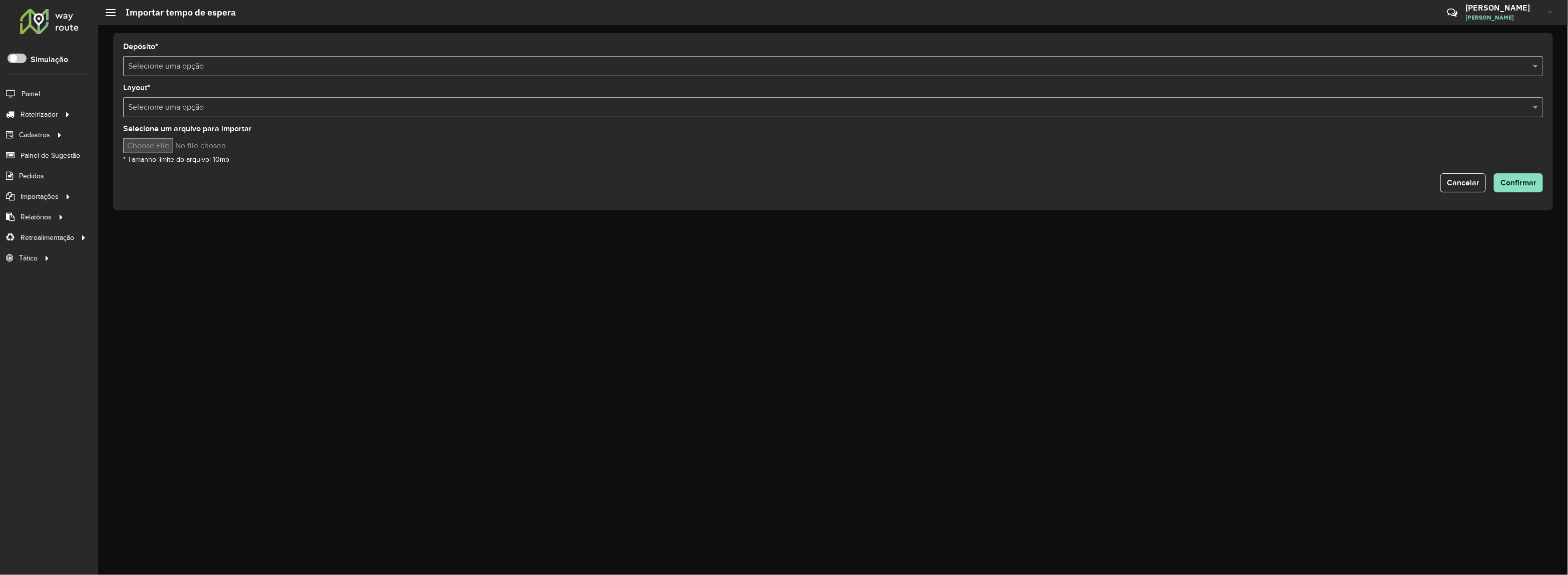
click at [220, 74] on div "Selecione uma opção" at bounding box center [833, 66] width 1419 height 20
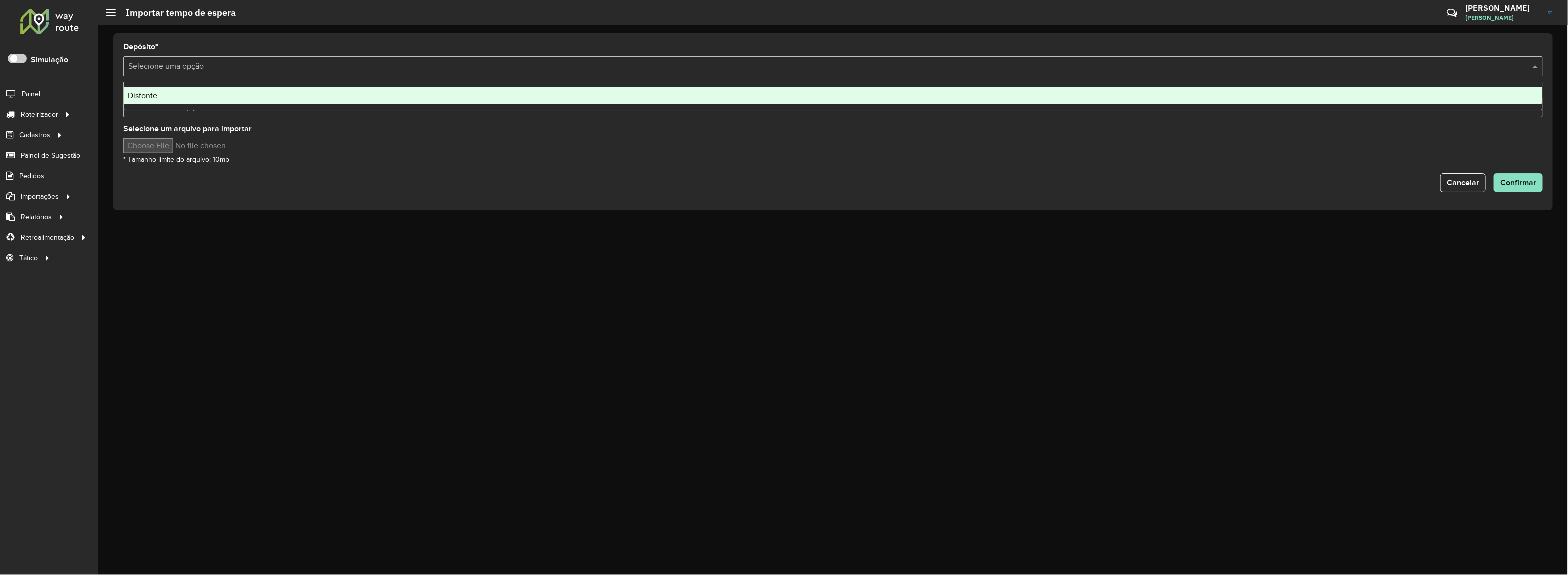
click at [219, 89] on div "Disfonte" at bounding box center [833, 96] width 1419 height 17
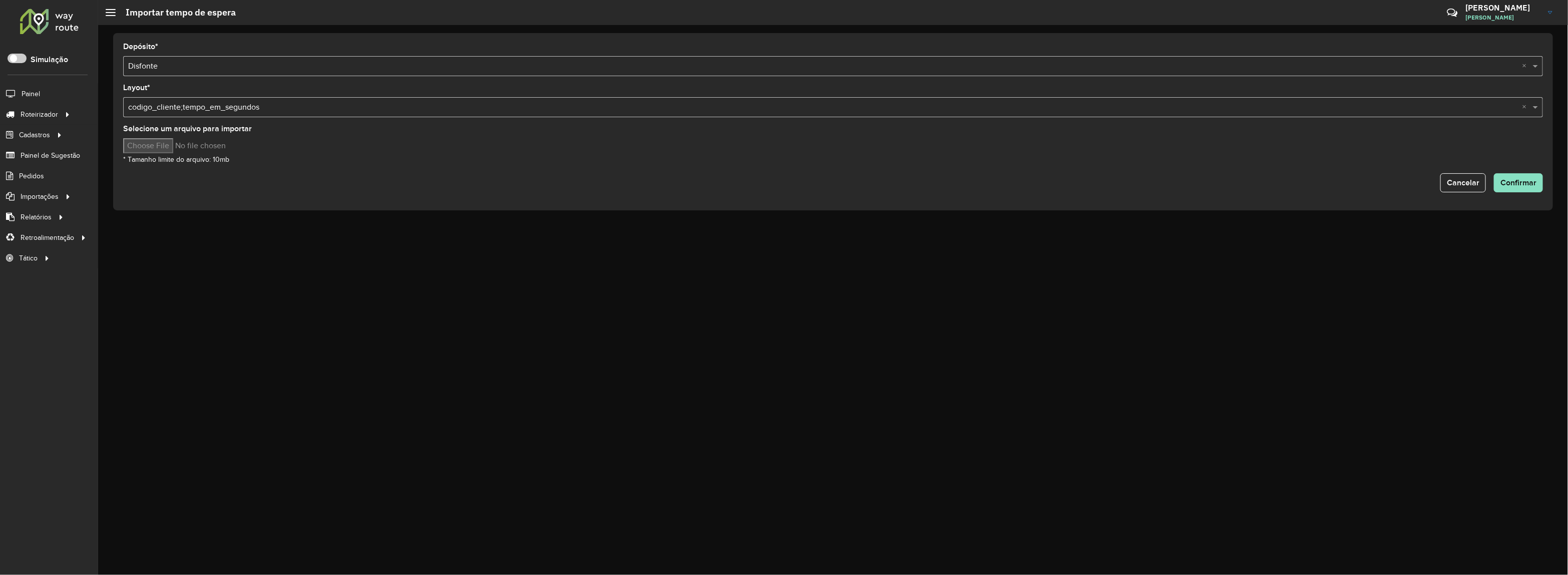
click at [162, 147] on input "Selecione um arquivo para importar" at bounding box center [208, 145] width 170 height 15
type input "**********"
click at [1522, 186] on span "Confirmar" at bounding box center [1518, 182] width 36 height 9
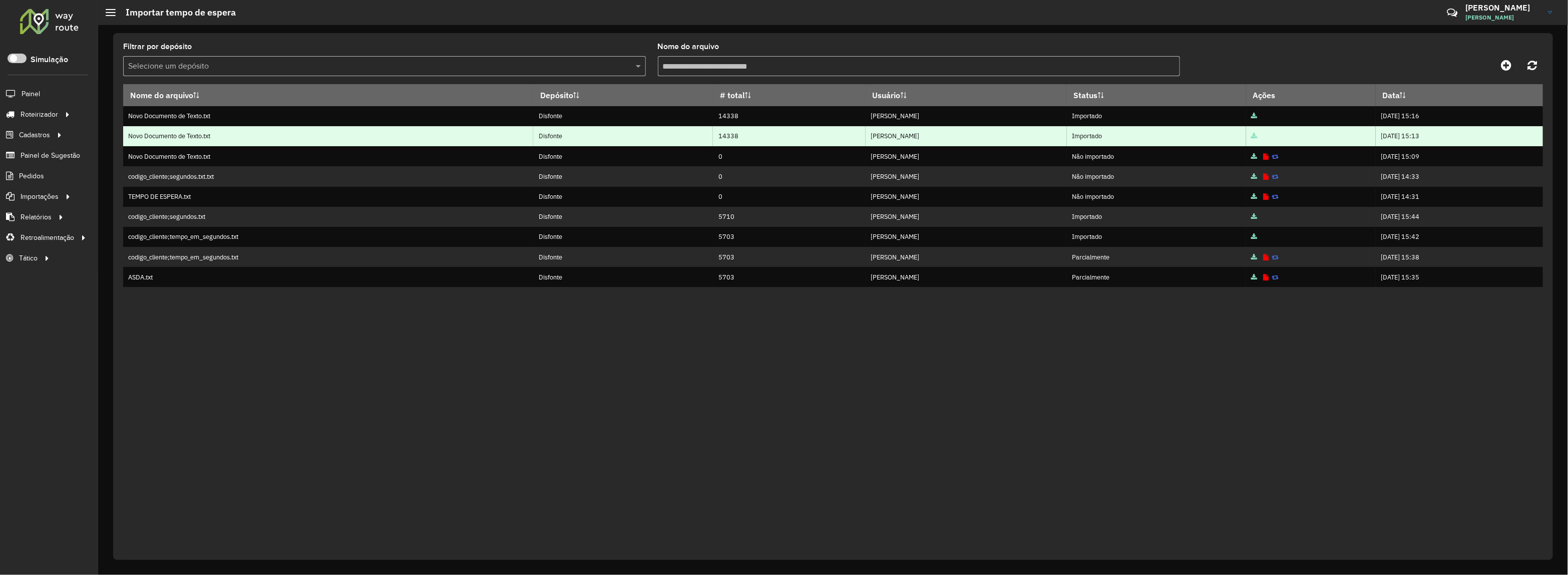
drag, startPoint x: 1387, startPoint y: 135, endPoint x: 1324, endPoint y: 143, distance: 63.5
click at [1375, 139] on td "[DATE] 15:13" at bounding box center [1459, 136] width 167 height 20
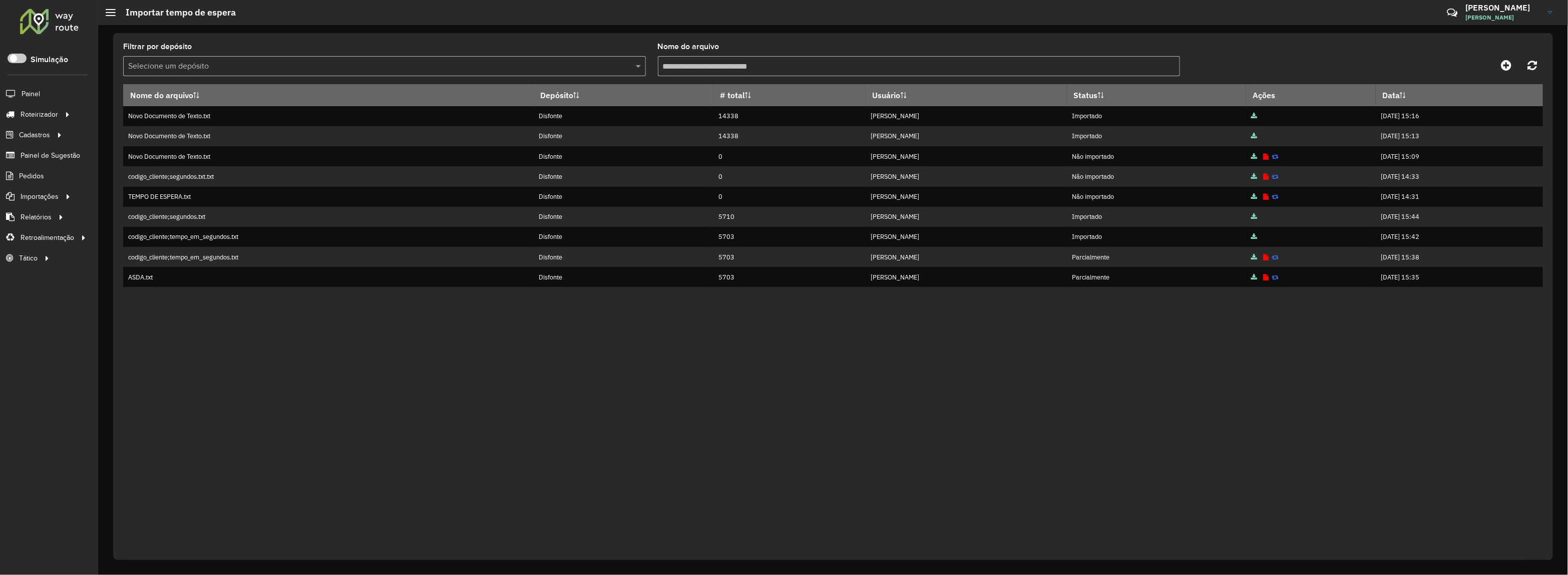
click at [1295, 366] on div "Nome do arquivo Depósito # total Usuário Status Ações Data Novo Documento de Te…" at bounding box center [833, 316] width 1419 height 463
click at [775, 394] on div "Nome do arquivo Depósito # total Usuário Status Ações Data Novo Documento de Te…" at bounding box center [833, 316] width 1419 height 463
click at [68, 30] on div at bounding box center [49, 21] width 61 height 26
